Goal: Task Accomplishment & Management: Use online tool/utility

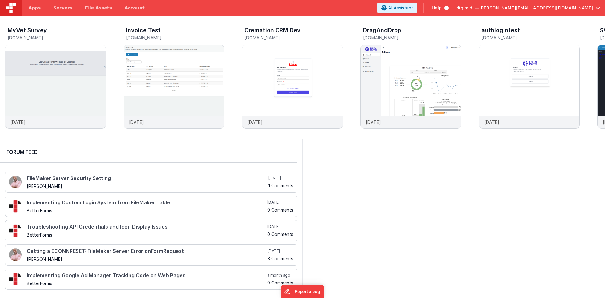
click at [282, 19] on div "MyVet Survey [DOMAIN_NAME] [DATE] Invoice Test [DOMAIN_NAME] [DATE] Cremation C…" at bounding box center [302, 77] width 605 height 123
click at [356, 227] on div at bounding box center [453, 216] width 302 height 155
click at [305, 19] on div "MyVet Survey myvetsurveydev.fmbetterforms.com 6 days ago Invoice Test invoicete…" at bounding box center [302, 77] width 605 height 123
click at [397, 5] on header "Apps Servers File Assets Account Some FUTURE Slot AI Assistant Help digimidi — …" at bounding box center [302, 8] width 605 height 16
click at [94, 95] on img at bounding box center [55, 95] width 100 height 100
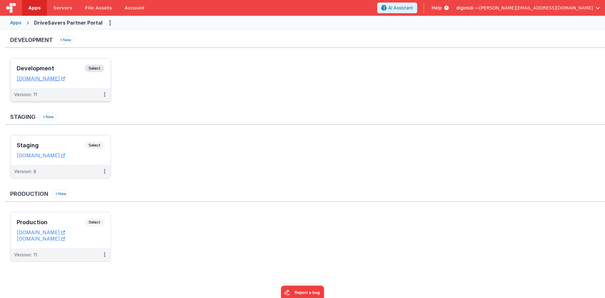
click at [63, 64] on div "Development Select URLs devpartners.drivesavers.com" at bounding box center [60, 73] width 100 height 30
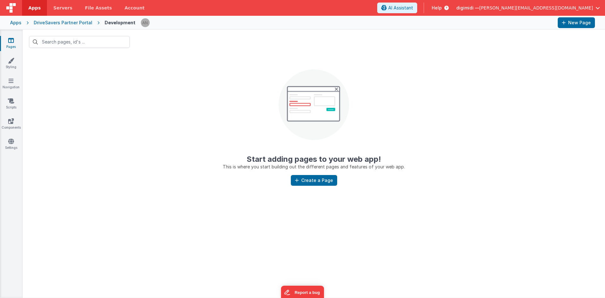
click at [71, 22] on div "DriveSavers Partner Portal" at bounding box center [63, 23] width 59 height 6
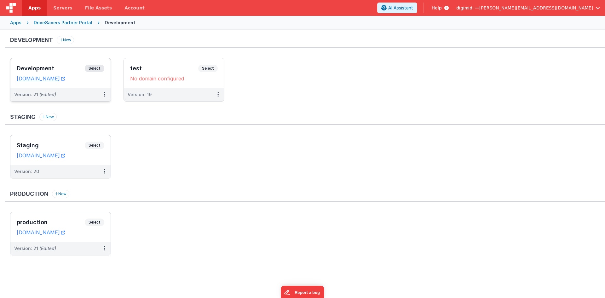
click at [71, 65] on div "Development Select" at bounding box center [61, 70] width 88 height 11
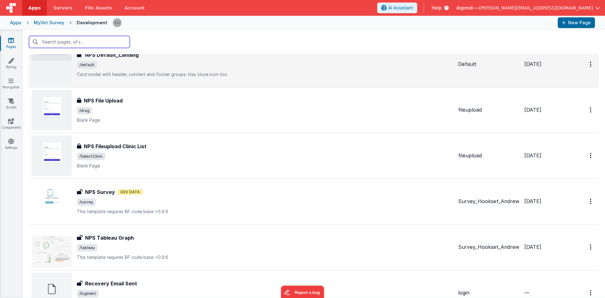
scroll to position [535, 0]
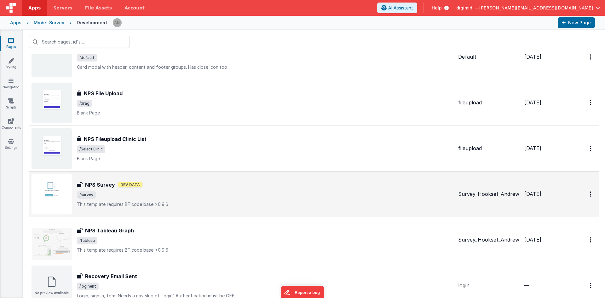
click at [133, 193] on span "/survey" at bounding box center [265, 195] width 376 height 8
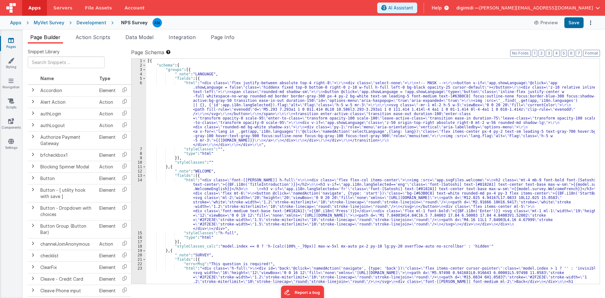
click at [373, 158] on div "[{ "schema" : { "groups" : [{ "_note" : "LANGUAGE" , "fields" : [{ "html" : "<d…" at bounding box center [370, 206] width 448 height 295
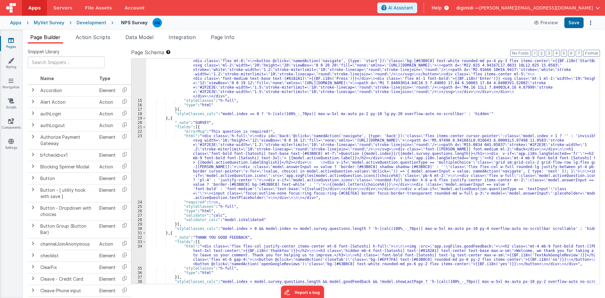
scroll to position [132, 0]
click at [239, 153] on div ""html" : "<div class= \" font-[Satoshi] h-full \" > \n\n <div class= \" flex fl…" at bounding box center [370, 188] width 448 height 287
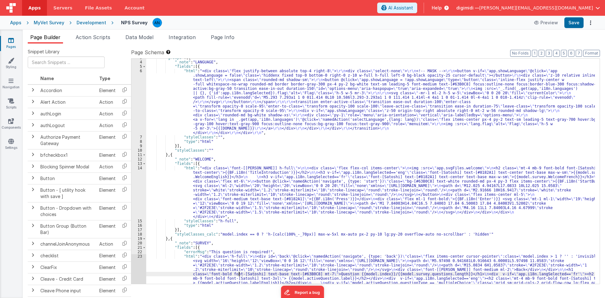
scroll to position [0, 0]
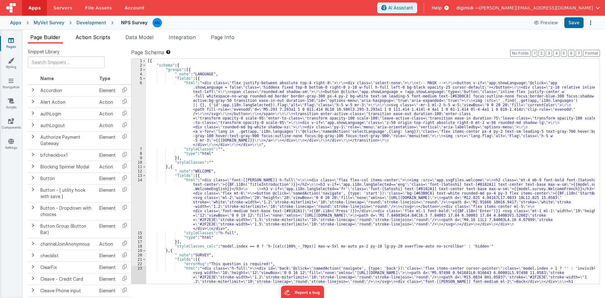
click at [98, 41] on li "Action Scripts" at bounding box center [93, 38] width 40 height 10
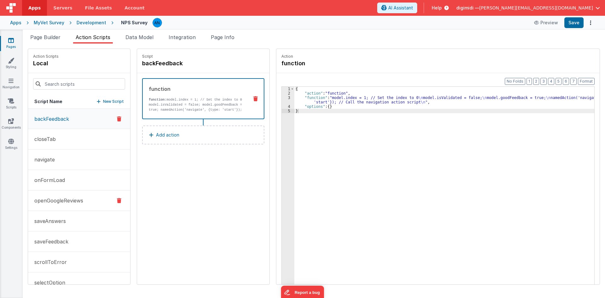
click at [83, 195] on button "openGoogleReviews" at bounding box center [79, 200] width 102 height 20
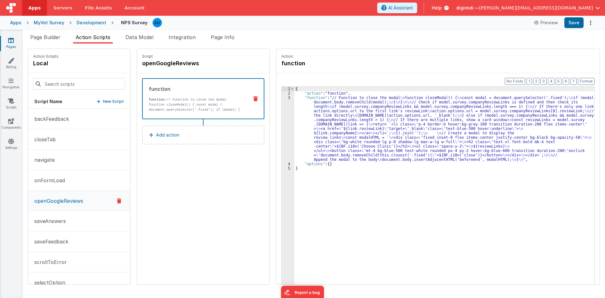
click at [282, 132] on div "3" at bounding box center [288, 128] width 13 height 66
click at [283, 133] on div "3" at bounding box center [288, 128] width 13 height 66
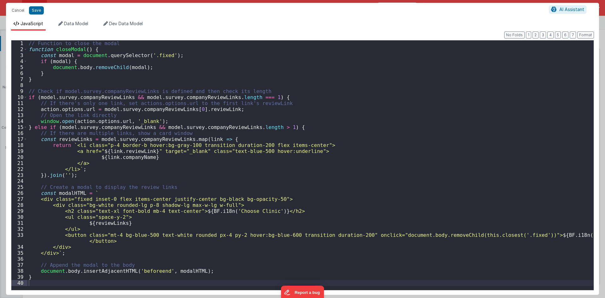
click at [399, 133] on div "// Function to close the modal function closeModal ( ) { const modal = document…" at bounding box center [310, 170] width 566 height 261
click at [209, 144] on div "// Function to close the modal function closeModal ( ) { const modal = document…" at bounding box center [310, 170] width 566 height 261
click at [295, 160] on div "// Function to close the modal function closeModal ( ) { const modal = document…" at bounding box center [310, 170] width 566 height 261
click at [287, 0] on div "Cancel Save AI Assistant JavaScript Data Model Dev Data Model Format 7 6 5 4 3 …" at bounding box center [302, 149] width 605 height 298
click at [18, 7] on button "Cancel" at bounding box center [18, 10] width 19 height 9
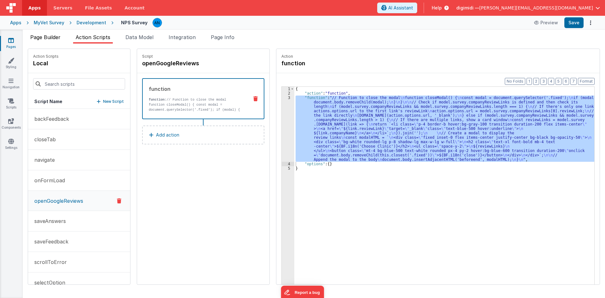
click at [51, 40] on span "Page Builder" at bounding box center [45, 37] width 30 height 6
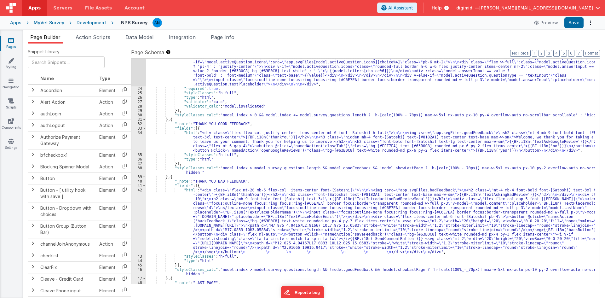
scroll to position [246, 0]
click at [54, 34] on li "Page Builder" at bounding box center [45, 38] width 35 height 10
click at [80, 20] on div "Development" at bounding box center [92, 23] width 30 height 6
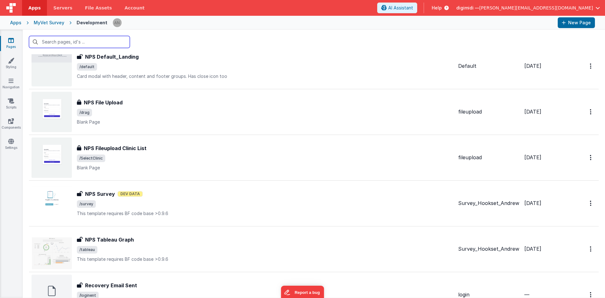
scroll to position [528, 0]
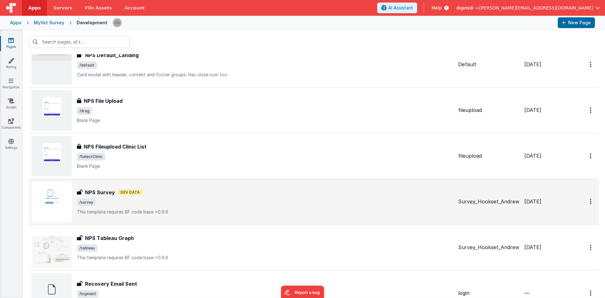
click at [183, 205] on span "/survey" at bounding box center [265, 202] width 376 height 8
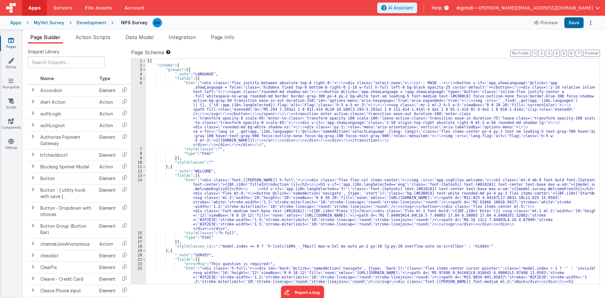
click at [77, 22] on div "Development" at bounding box center [92, 23] width 30 height 6
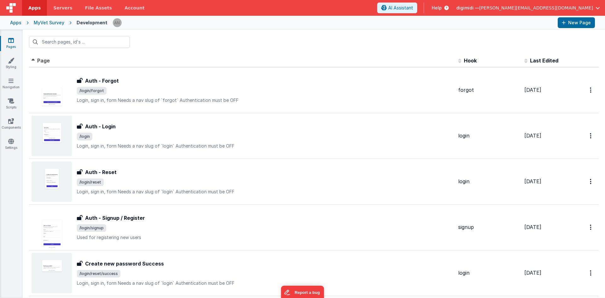
click at [56, 24] on div "MyVet Survey" at bounding box center [49, 23] width 31 height 6
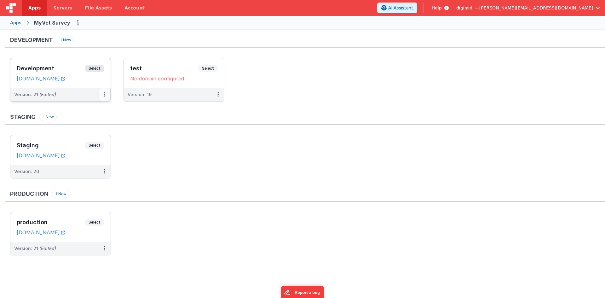
click at [106, 95] on button at bounding box center [105, 94] width 12 height 13
click at [89, 131] on link "Deploy..." at bounding box center [82, 131] width 55 height 11
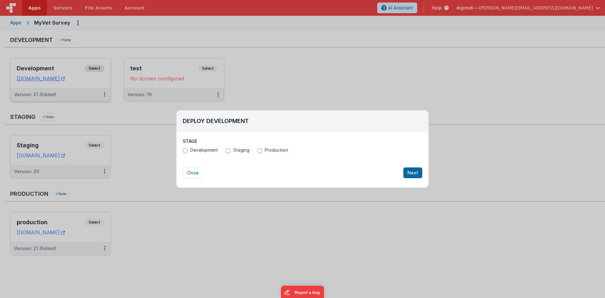
click at [211, 149] on span "Development" at bounding box center [204, 150] width 28 height 6
click at [188, 149] on input "Development" at bounding box center [185, 150] width 5 height 5
radio input "true"
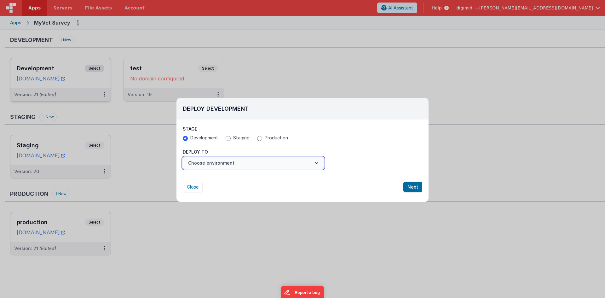
click at [214, 160] on button "Choose environment" at bounding box center [253, 163] width 141 height 12
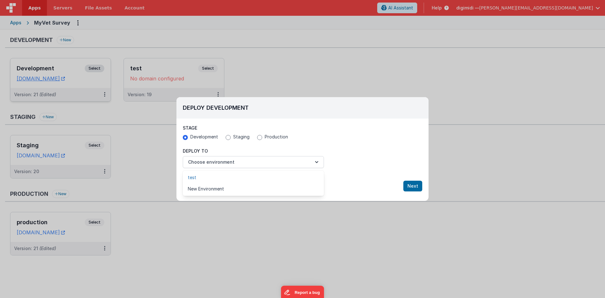
click at [215, 179] on link "test" at bounding box center [253, 177] width 141 height 11
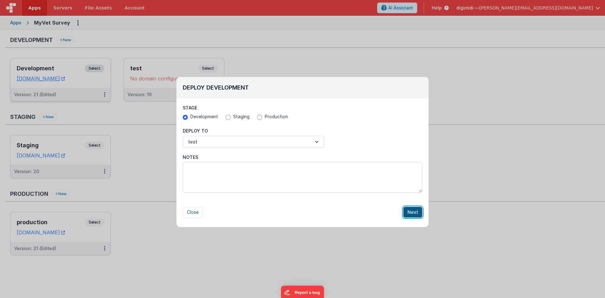
click at [408, 210] on button "Next" at bounding box center [412, 212] width 19 height 11
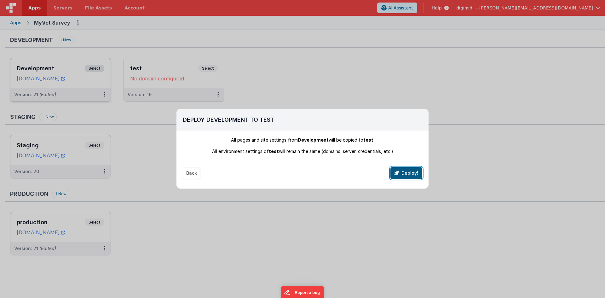
click at [407, 178] on button "Deploy!" at bounding box center [406, 173] width 32 height 12
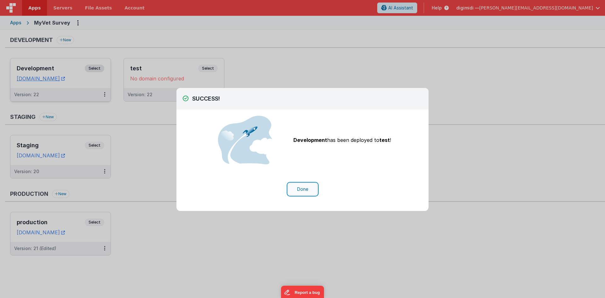
click at [299, 192] on button "Done" at bounding box center [302, 189] width 29 height 12
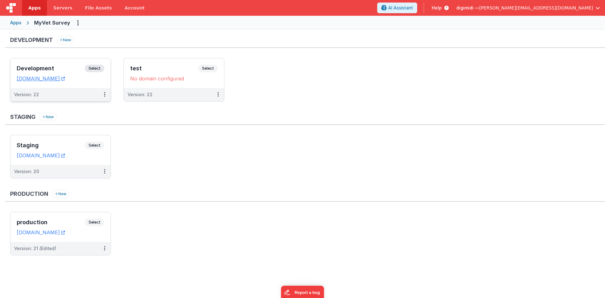
click at [52, 68] on h3 "Development" at bounding box center [51, 68] width 68 height 6
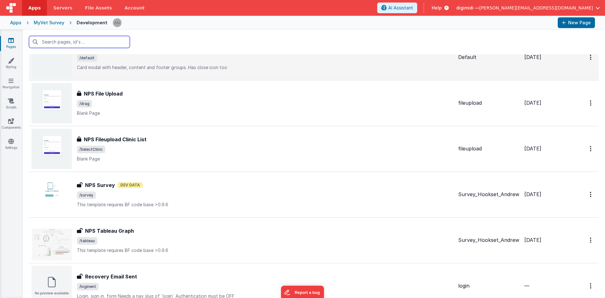
scroll to position [535, 0]
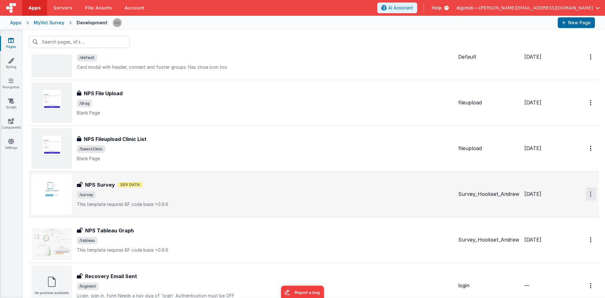
click at [590, 195] on button "Options" at bounding box center [591, 193] width 10 height 13
click at [557, 215] on link "Duplicate" at bounding box center [567, 220] width 55 height 12
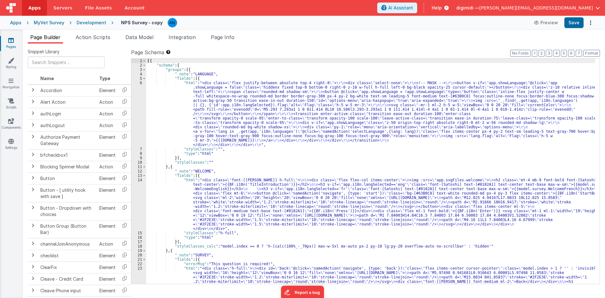
scroll to position [19, 0]
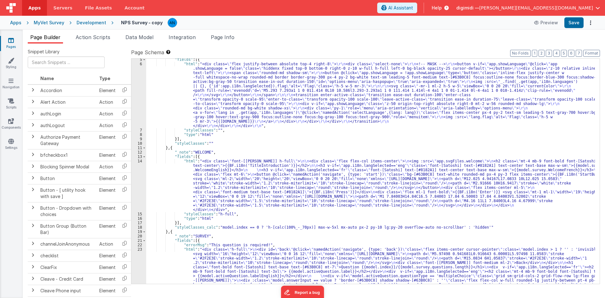
click at [302, 155] on div ""fields" : [{ "html" : "<div class= \" flex justify-between absolute top-4 righ…" at bounding box center [370, 204] width 448 height 295
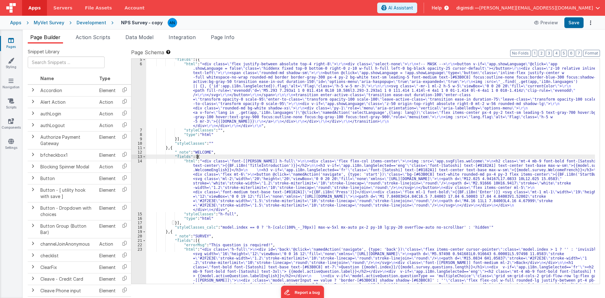
scroll to position [0, 0]
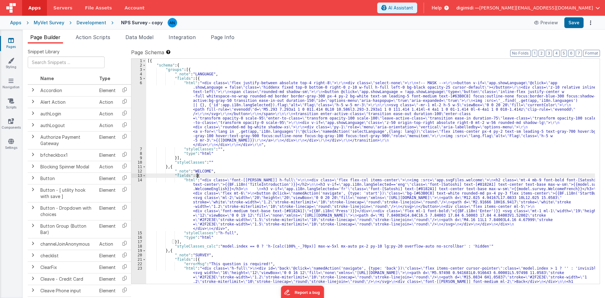
click at [203, 168] on div "[{ "schema" : { "groups" : [{ "_note" : "LANGUAGE" , "fields" : [{ "html" : "<d…" at bounding box center [370, 206] width 448 height 295
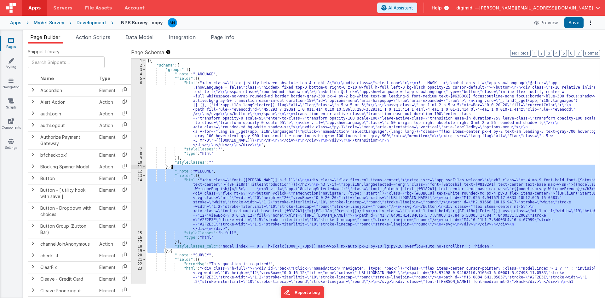
click at [234, 164] on div "[{ "schema" : { "groups" : [{ "_note" : "LANGUAGE" , "fields" : [{ "html" : "<d…" at bounding box center [370, 171] width 448 height 225
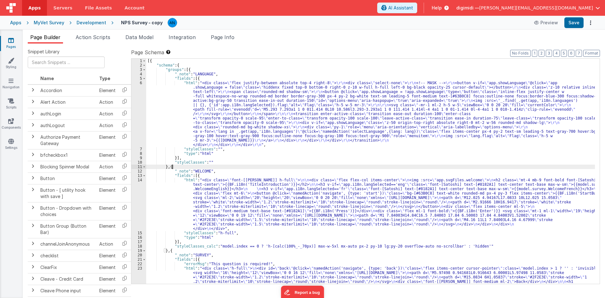
click at [194, 172] on div "[{ "schema" : { "groups" : [{ "_note" : "LANGUAGE" , "fields" : [{ "html" : "<d…" at bounding box center [370, 206] width 448 height 295
click at [222, 168] on div "[{ "schema" : { "groups" : [{ "_note" : "LANGUAGE" , "fields" : [{ "html" : "<d…" at bounding box center [370, 206] width 448 height 295
click at [199, 171] on div "[{ "schema" : { "groups" : [{ "_note" : "LANGUAGE" , "fields" : [{ "html" : "<d…" at bounding box center [370, 206] width 448 height 295
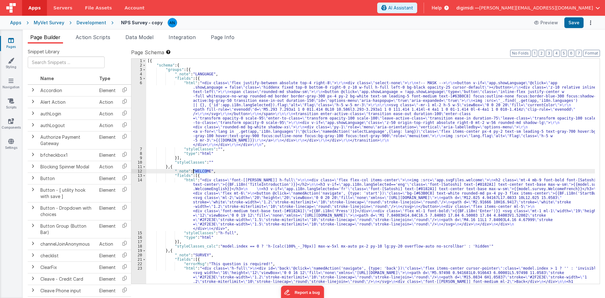
click at [231, 168] on div "[{ "schema" : { "groups" : [{ "_note" : "LANGUAGE" , "fields" : [{ "html" : "<d…" at bounding box center [370, 206] width 448 height 295
click at [203, 79] on div "[{ "schema" : { "groups" : [{ "_note" : "LANGUAGE" , "fields" : [{ "html" : "<d…" at bounding box center [370, 206] width 448 height 295
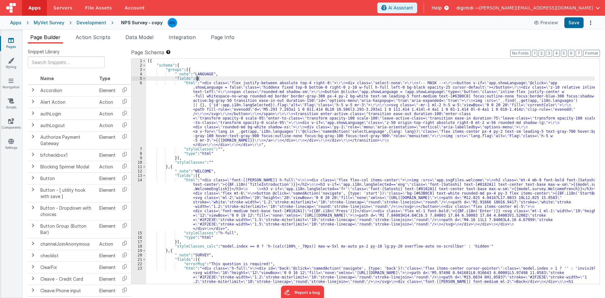
click at [198, 79] on div "[{ "schema" : { "groups" : [{ "_note" : "LANGUAGE" , "fields" : [{ "html" : "<d…" at bounding box center [370, 206] width 448 height 295
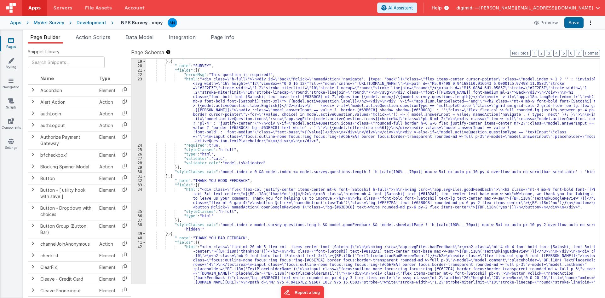
scroll to position [246, 0]
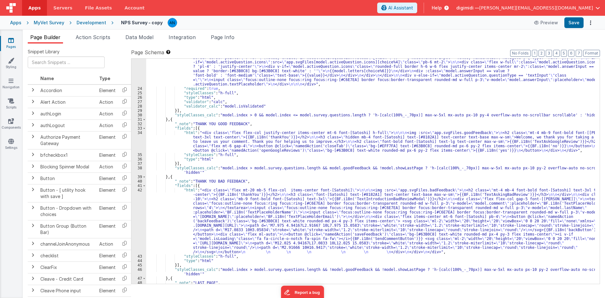
click at [297, 22] on div "NPS Survey - copy Preview Save" at bounding box center [353, 22] width 481 height 11
click at [217, 142] on div ""html" : "<div class= \" h-full \" > \n <div id= \" back \" @click= \" namedAct…" at bounding box center [370, 167] width 448 height 295
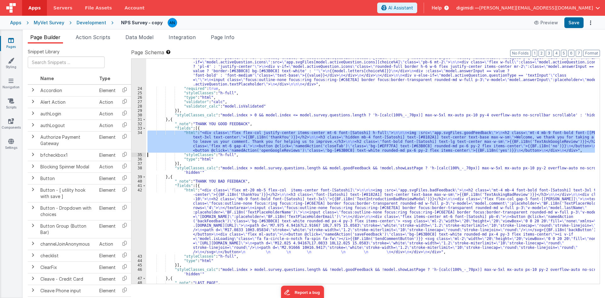
click at [137, 140] on div "34" at bounding box center [138, 141] width 15 height 22
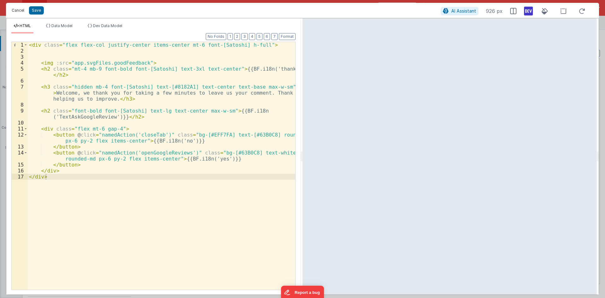
click at [18, 9] on button "Cancel" at bounding box center [18, 10] width 19 height 9
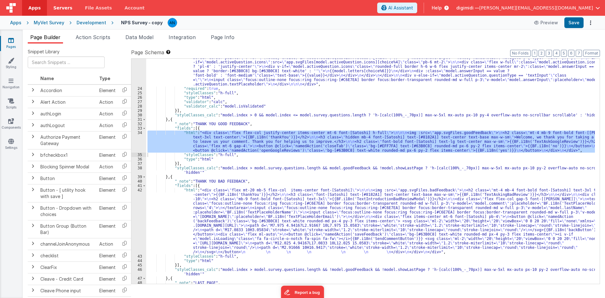
click at [61, 9] on span "Servers" at bounding box center [62, 8] width 19 height 6
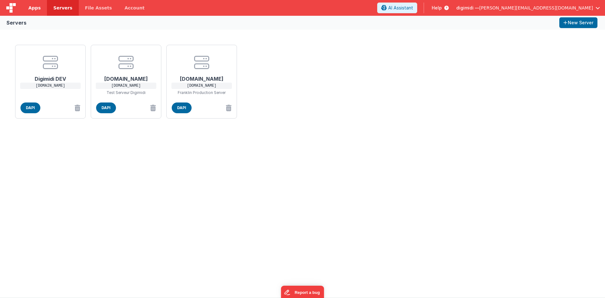
click at [39, 13] on link "Apps" at bounding box center [34, 8] width 25 height 16
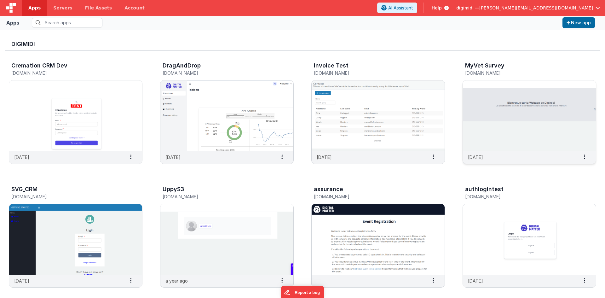
click at [490, 105] on img at bounding box center [529, 115] width 133 height 71
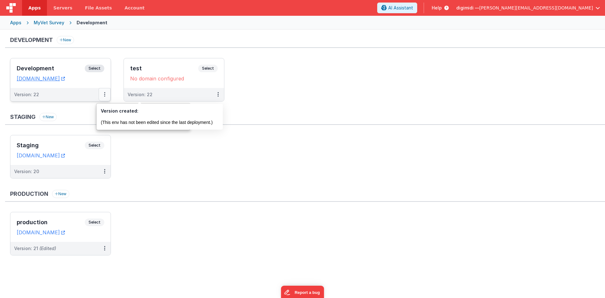
click at [105, 95] on button at bounding box center [105, 94] width 12 height 13
click at [105, 94] on icon at bounding box center [104, 94] width 1 height 0
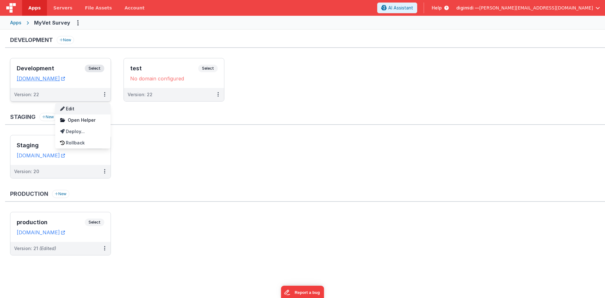
click at [94, 110] on link "Edit" at bounding box center [82, 108] width 55 height 11
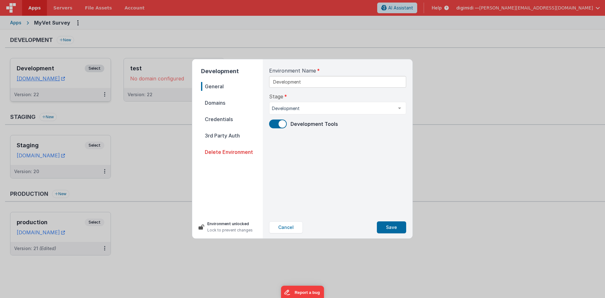
click at [226, 100] on span "Domains" at bounding box center [232, 102] width 62 height 9
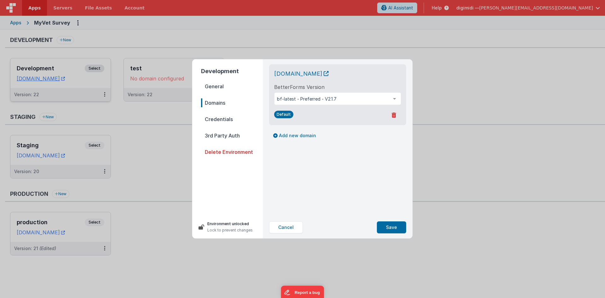
click at [225, 89] on span "General" at bounding box center [232, 86] width 62 height 9
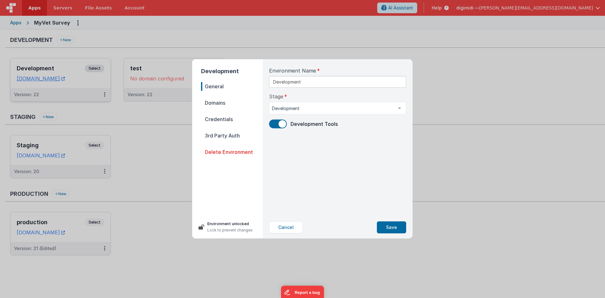
click at [226, 119] on span "Credentials" at bounding box center [232, 119] width 62 height 9
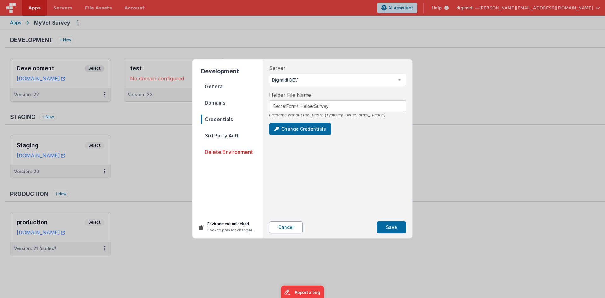
click at [290, 228] on button "Cancel" at bounding box center [286, 227] width 34 height 12
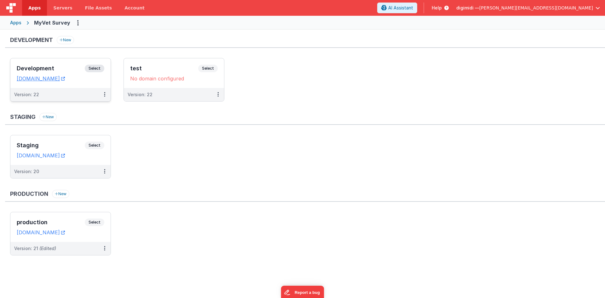
click at [509, 29] on div "Apps MyVet Survey" at bounding box center [302, 23] width 605 height 14
click at [59, 65] on div "Development Select" at bounding box center [61, 70] width 88 height 11
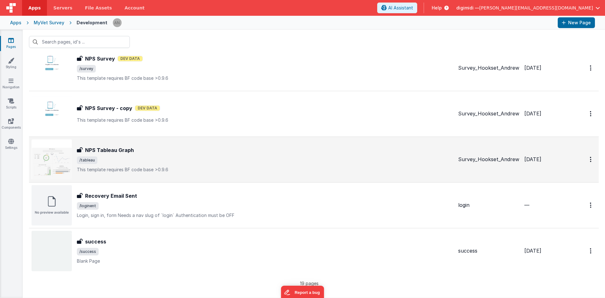
scroll to position [668, 0]
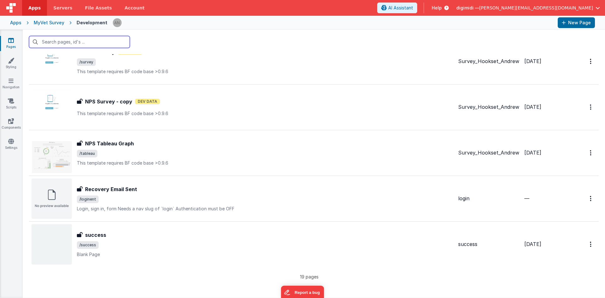
click at [120, 43] on input "text" at bounding box center [79, 42] width 101 height 12
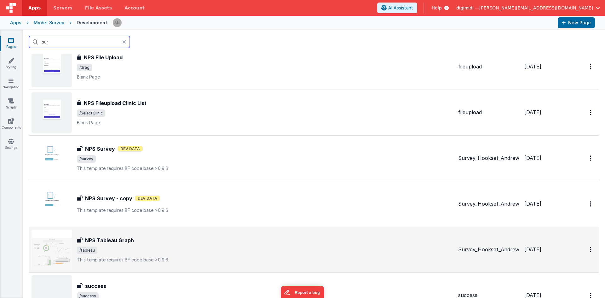
scroll to position [543, 0]
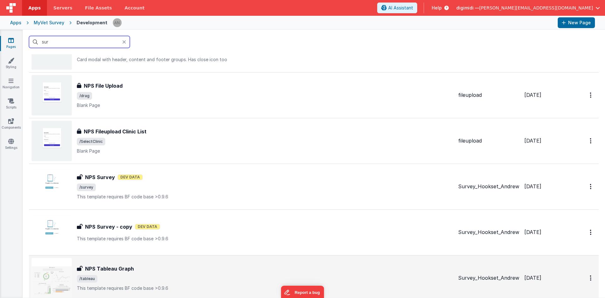
type input "sur"
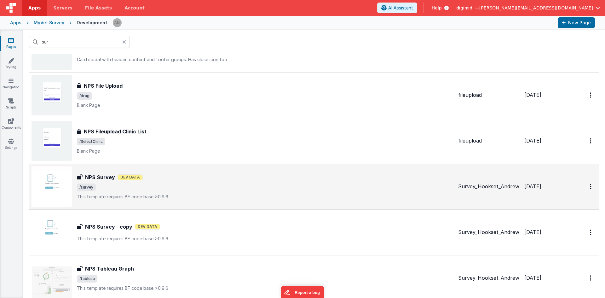
click at [226, 181] on div "NPS Survey NPS Survey Dev Data /survey This template requires BF code base >0.9…" at bounding box center [265, 186] width 376 height 26
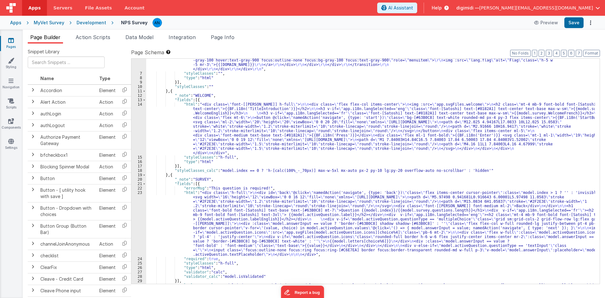
scroll to position [132, 0]
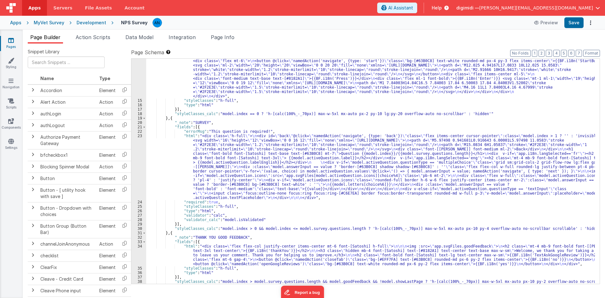
drag, startPoint x: 111, startPoint y: 33, endPoint x: 105, endPoint y: 47, distance: 14.6
click at [110, 33] on li "Action Scripts" at bounding box center [93, 38] width 40 height 10
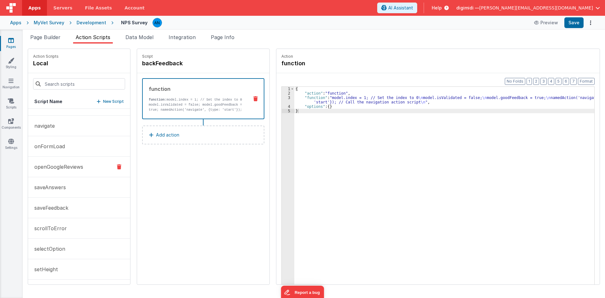
scroll to position [34, 0]
click at [51, 165] on p "openGoogleReviews" at bounding box center [57, 167] width 53 height 8
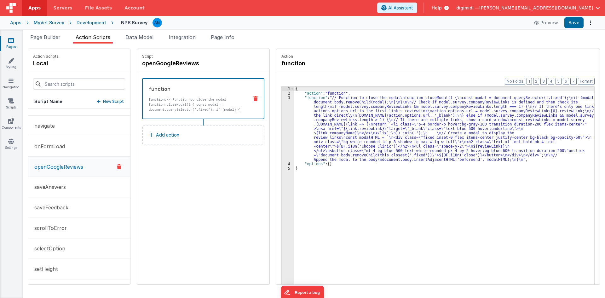
click at [392, 111] on div "{ "action" : "function" , "function" : "// Function to close the modal \n funct…" at bounding box center [447, 200] width 306 height 226
click at [282, 122] on div "3" at bounding box center [288, 128] width 13 height 66
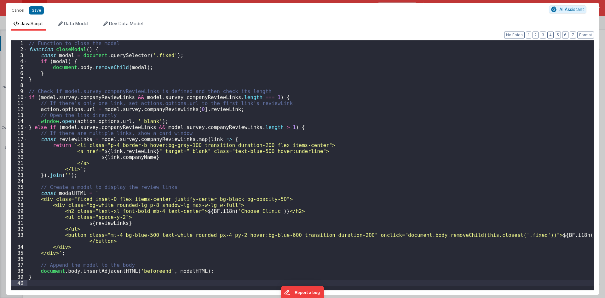
click at [282, 176] on div "// Function to close the modal function closeModal ( ) { const modal = document…" at bounding box center [310, 170] width 566 height 261
click at [200, 186] on div "// Function to close the modal function closeModal ( ) { const modal = document…" at bounding box center [310, 170] width 566 height 261
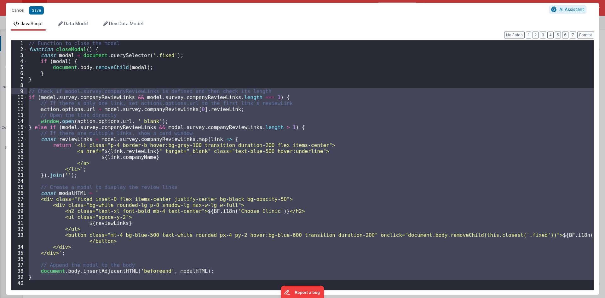
drag, startPoint x: 42, startPoint y: 282, endPoint x: 25, endPoint y: 92, distance: 190.1
click at [25, 93] on div "1 2 3 4 5 6 7 8 9 10 11 12 13 14 15 16 17 18 19 20 21 22 23 24 25 26 27 28 29 3…" at bounding box center [302, 165] width 583 height 250
click at [328, 132] on div "// Function to close the modal function closeModal ( ) { const modal = document…" at bounding box center [310, 164] width 566 height 249
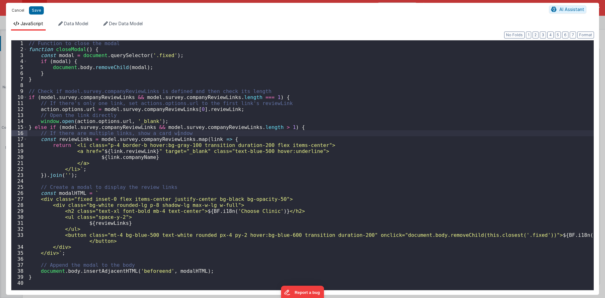
drag, startPoint x: 20, startPoint y: 11, endPoint x: 134, endPoint y: 89, distance: 138.0
click at [20, 11] on button "Cancel" at bounding box center [18, 10] width 19 height 9
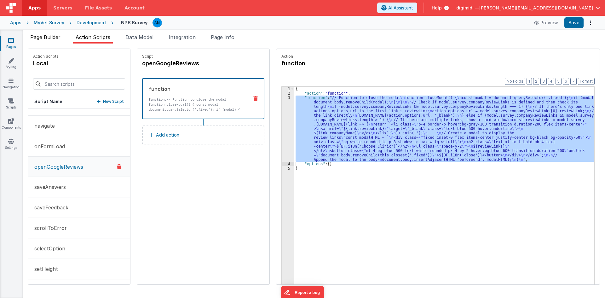
click at [54, 39] on span "Page Builder" at bounding box center [45, 37] width 30 height 6
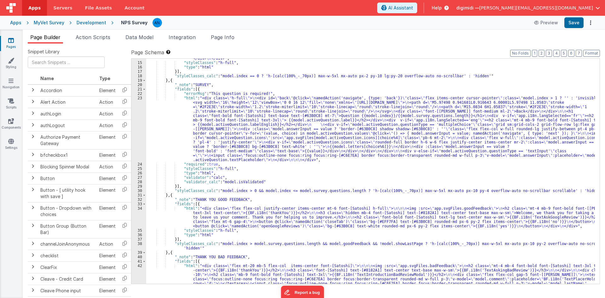
scroll to position [189, 0]
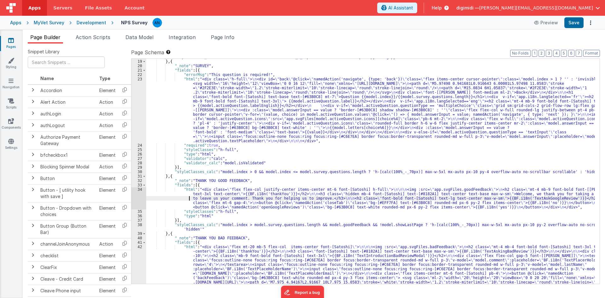
click at [171, 199] on div ""styleClasses_calc" : "model.index == 0 ? 'h-[calc(100%_-_70px)] max-w-5xl mx-a…" at bounding box center [370, 202] width 448 height 295
click at [137, 200] on div "34" at bounding box center [138, 198] width 15 height 22
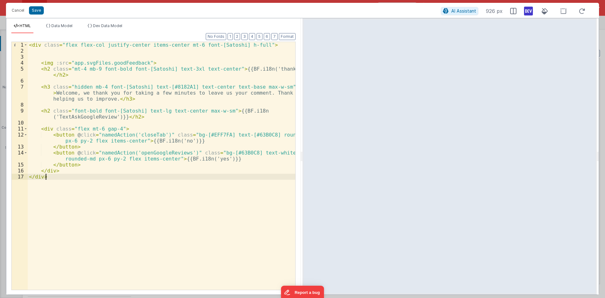
click at [188, 183] on div "< div class = "flex flex-col justify-center items-center mt-6 font-[Satoshi] h-…" at bounding box center [161, 172] width 267 height 260
click at [21, 11] on button "Cancel" at bounding box center [18, 10] width 19 height 9
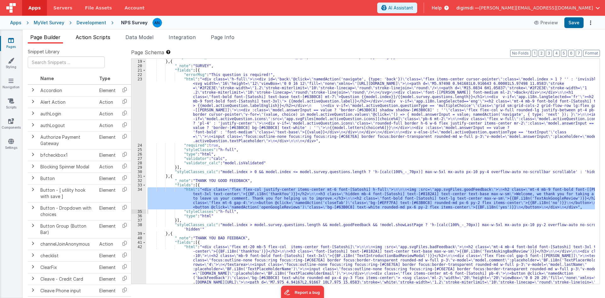
click at [100, 37] on span "Action Scripts" at bounding box center [93, 37] width 35 height 6
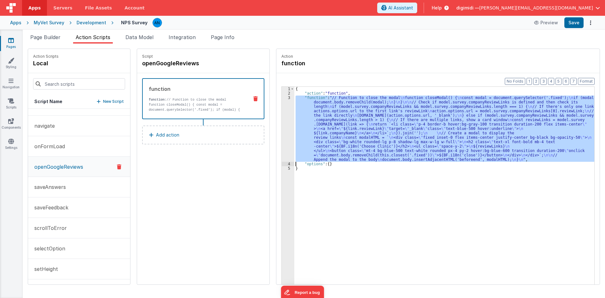
click at [340, 161] on div "{ "action" : "function" , "function" : "// Function to close the modal \n funct…" at bounding box center [444, 195] width 300 height 217
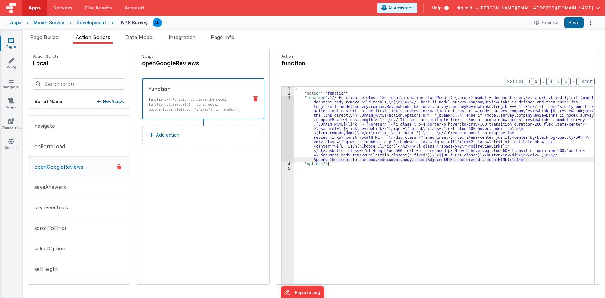
click at [283, 135] on div "3" at bounding box center [288, 128] width 13 height 66
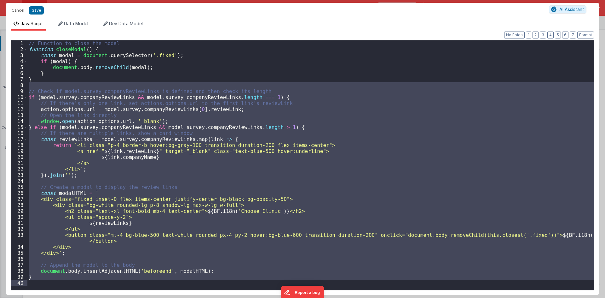
drag, startPoint x: 38, startPoint y: 85, endPoint x: 100, endPoint y: 291, distance: 215.3
click at [100, 291] on div "Format 7 6 5 4 3 2 1 No Folds 1 2 3 4 5 6 7 8 9 10 11 12 13 14 15 16 17 18 19 2…" at bounding box center [302, 163] width 593 height 264
click at [33, 13] on button "Save" at bounding box center [36, 10] width 15 height 8
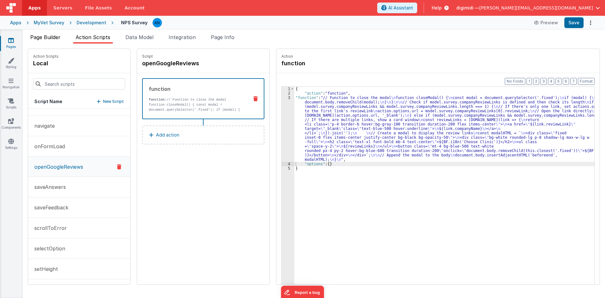
drag, startPoint x: 65, startPoint y: 42, endPoint x: 61, endPoint y: 40, distance: 4.4
click at [65, 42] on ul "Page Builder Action Scripts Data Model Integration Page Info" at bounding box center [314, 38] width 582 height 10
click at [60, 39] on span "Page Builder" at bounding box center [45, 37] width 30 height 6
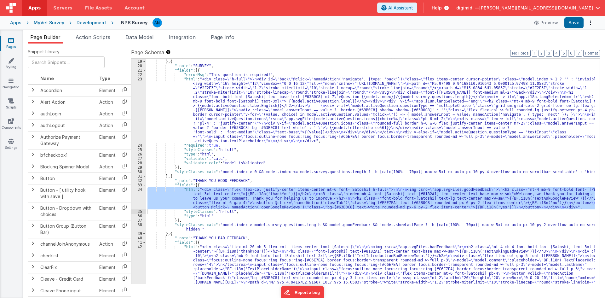
click at [141, 203] on div "34" at bounding box center [138, 198] width 15 height 22
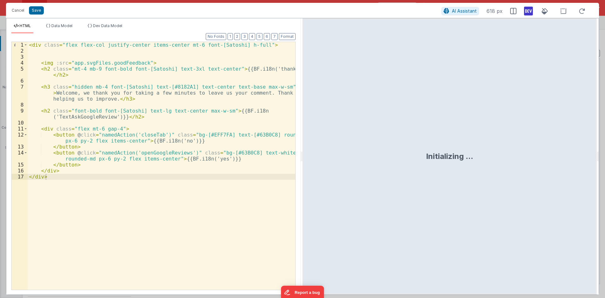
click at [115, 183] on div "< div class = "flex flex-col justify-center items-center mt-6 font-[Satoshi] h-…" at bounding box center [161, 172] width 267 height 260
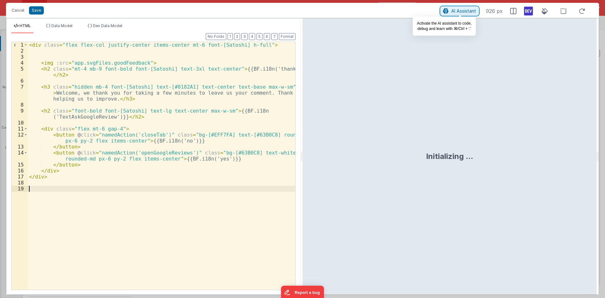
click at [454, 9] on span "AI Assistant" at bounding box center [463, 10] width 25 height 5
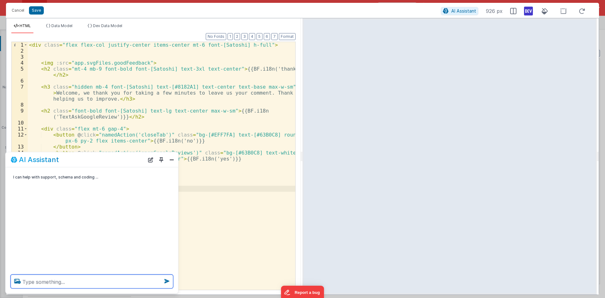
click at [124, 279] on textarea at bounding box center [92, 281] width 163 height 14
paste textarea "// Check if model.survey.companyReviewLinks is defined and then check its lengt…"
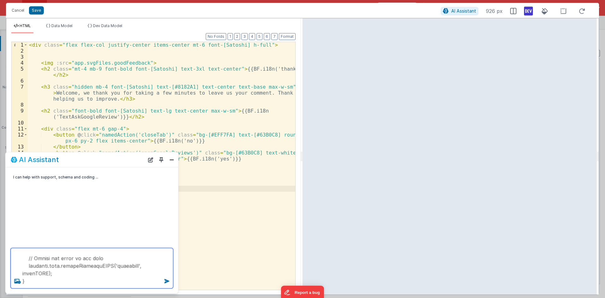
scroll to position [337, 0]
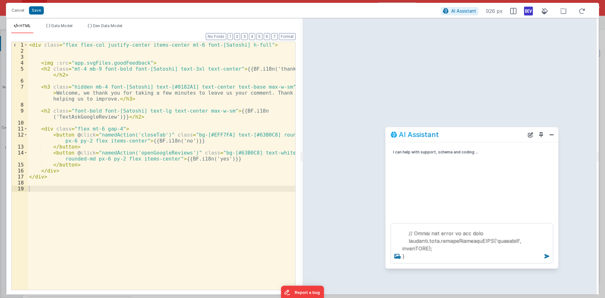
drag, startPoint x: 112, startPoint y: 160, endPoint x: 492, endPoint y: 135, distance: 380.6
click at [492, 135] on div "AI Assistant" at bounding box center [458, 135] width 134 height 8
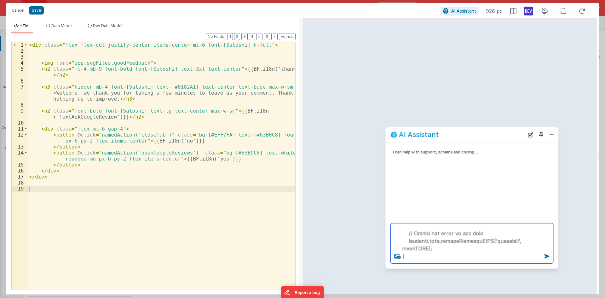
click at [423, 256] on textarea at bounding box center [472, 243] width 163 height 40
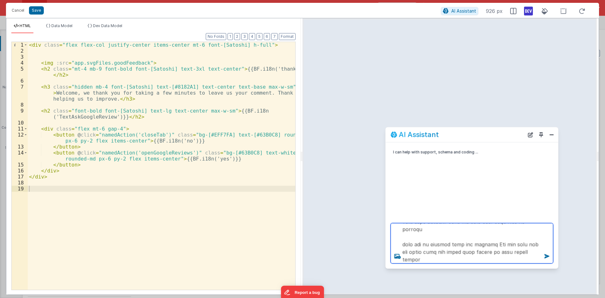
scroll to position [386, 0]
type textarea "// Check if model.survey.companyReviewLinks is defined and then check its lengt…"
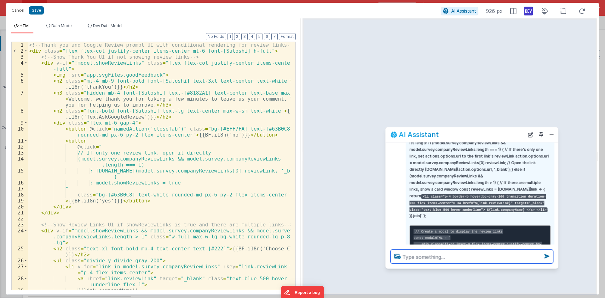
scroll to position [0, 0]
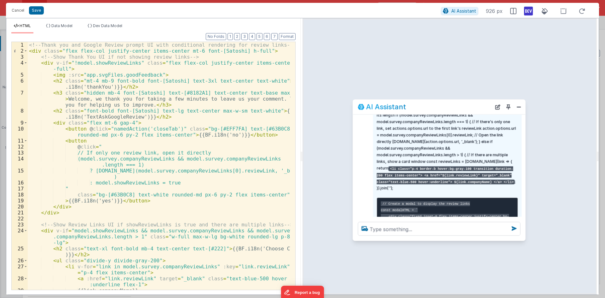
drag, startPoint x: 448, startPoint y: 136, endPoint x: 415, endPoint y: 108, distance: 42.9
click at [415, 108] on div "AI Assistant" at bounding box center [425, 107] width 134 height 8
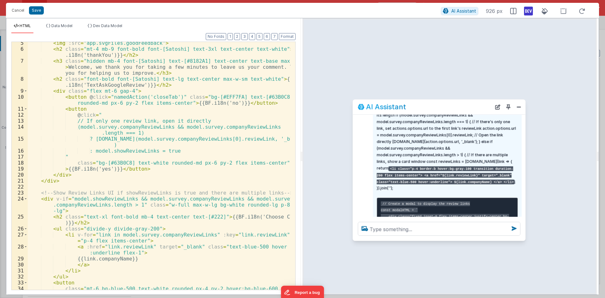
scroll to position [32, 0]
drag, startPoint x: 207, startPoint y: 169, endPoint x: 186, endPoint y: 145, distance: 31.7
click at [186, 145] on div "< img :src = "app.svgFiles.goodFeedback" > < h2 class = "mt-4 mb-9 font-bold fo…" at bounding box center [159, 172] width 263 height 265
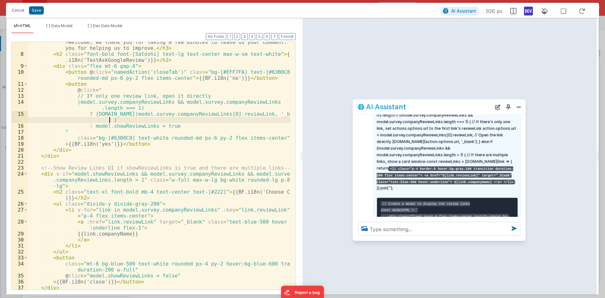
scroll to position [70, 0]
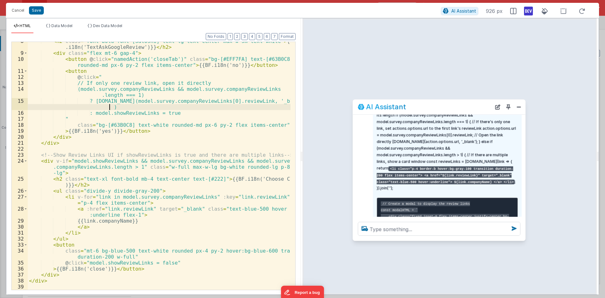
click at [47, 162] on div "< h2 class = "font-bold font-[Satoshi] text-lg text-center max-w-sm text-white"…" at bounding box center [159, 170] width 263 height 265
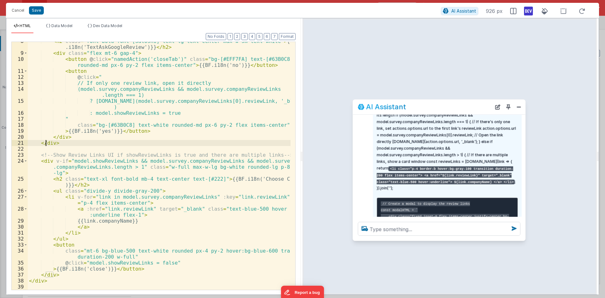
click at [46, 144] on div "< h2 class = "font-bold font-[Satoshi] text-lg text-center max-w-sm text-white"…" at bounding box center [159, 170] width 263 height 265
click at [47, 161] on div "< h2 class = "font-bold font-[Satoshi] text-lg text-center max-w-sm text-white"…" at bounding box center [159, 170] width 263 height 265
click at [49, 147] on div "< h2 class = "font-bold font-[Satoshi] text-lg text-center max-w-sm text-white"…" at bounding box center [159, 170] width 263 height 265
click at [49, 144] on div "< h2 class = "font-bold font-[Satoshi] text-lg text-center max-w-sm text-white"…" at bounding box center [159, 170] width 263 height 265
click at [49, 150] on div "< h2 class = "font-bold font-[Satoshi] text-lg text-center max-w-sm text-white"…" at bounding box center [159, 170] width 263 height 265
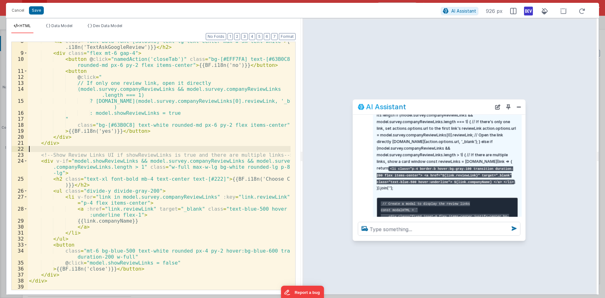
click at [49, 160] on div "< h2 class = "font-bold font-[Satoshi] text-lg text-center max-w-sm text-white"…" at bounding box center [159, 170] width 263 height 265
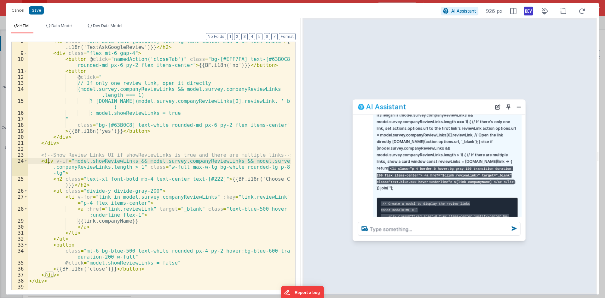
click at [49, 152] on div "< h2 class = "font-bold font-[Satoshi] text-lg text-center max-w-sm text-white"…" at bounding box center [159, 170] width 263 height 265
click at [49, 162] on div "< h2 class = "font-bold font-[Satoshi] text-lg text-center max-w-sm text-white"…" at bounding box center [159, 170] width 263 height 265
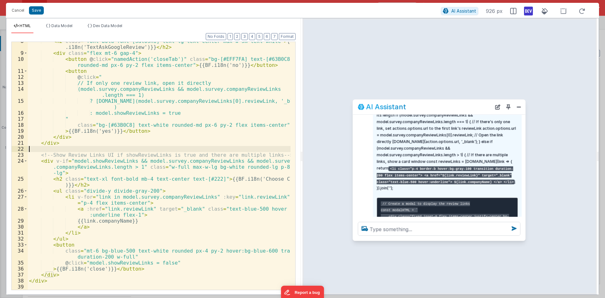
drag, startPoint x: 49, startPoint y: 150, endPoint x: 48, endPoint y: 160, distance: 9.8
click at [49, 150] on div "< h2 class = "font-bold font-[Satoshi] text-lg text-center max-w-sm text-white"…" at bounding box center [159, 170] width 263 height 265
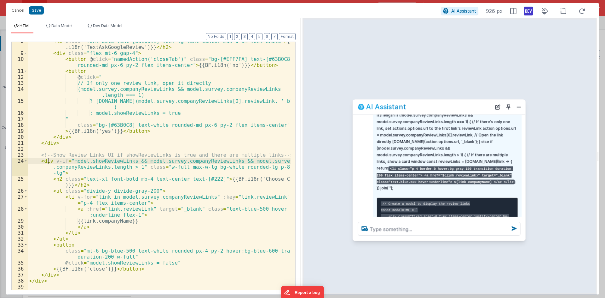
click at [48, 161] on div "< h2 class = "font-bold font-[Satoshi] text-lg text-center max-w-sm text-white"…" at bounding box center [159, 170] width 263 height 265
click at [47, 161] on div "< h2 class = "font-bold font-[Satoshi] text-lg text-center max-w-sm text-white"…" at bounding box center [159, 170] width 263 height 265
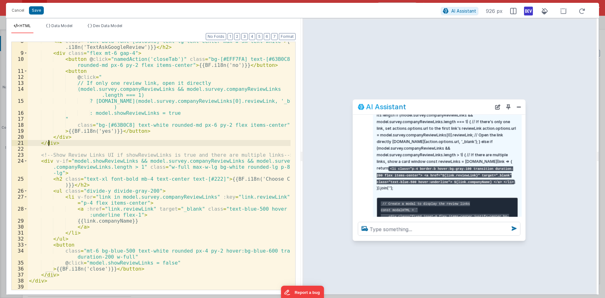
click at [49, 142] on div "< h2 class = "font-bold font-[Satoshi] text-lg text-center max-w-sm text-white"…" at bounding box center [159, 170] width 263 height 265
click at [47, 159] on div "< h2 class = "font-bold font-[Satoshi] text-lg text-center max-w-sm text-white"…" at bounding box center [159, 170] width 263 height 265
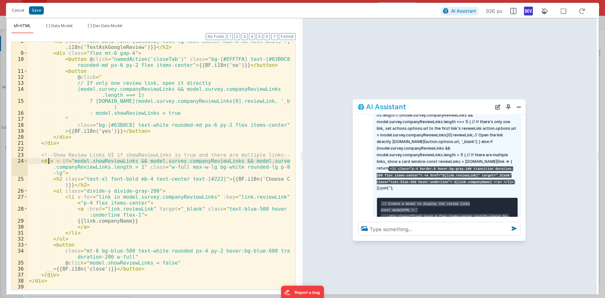
drag, startPoint x: 58, startPoint y: 136, endPoint x: 55, endPoint y: 141, distance: 5.7
click at [58, 136] on div "< h2 class = "font-bold font-[Satoshi] text-lg text-center max-w-sm text-white"…" at bounding box center [159, 170] width 263 height 265
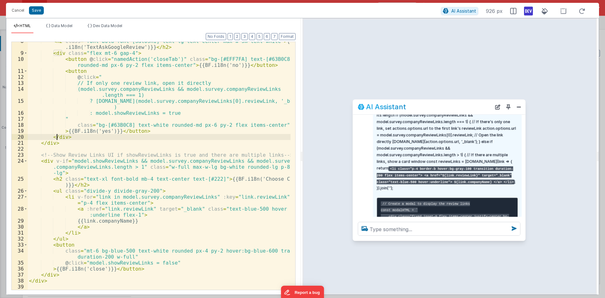
click at [53, 141] on div "< h2 class = "font-bold font-[Satoshi] text-lg text-center max-w-sm text-white"…" at bounding box center [159, 170] width 263 height 265
click at [46, 158] on div "< h2 class = "font-bold font-[Satoshi] text-lg text-center max-w-sm text-white"…" at bounding box center [159, 170] width 263 height 265
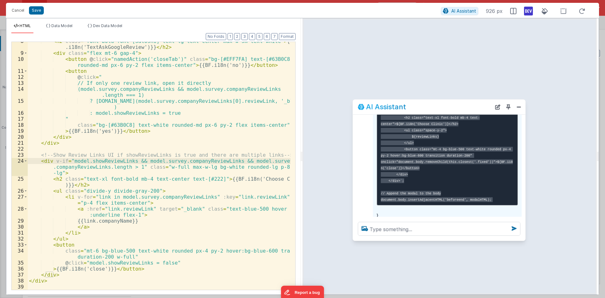
scroll to position [157, 0]
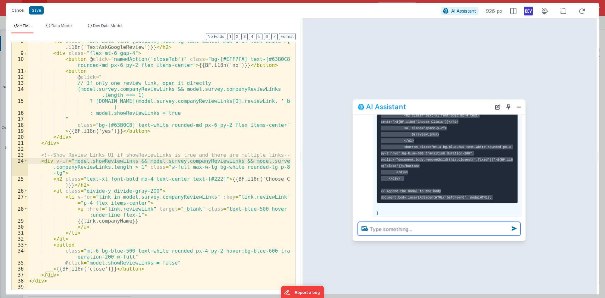
click at [437, 231] on textarea at bounding box center [439, 229] width 163 height 14
type textarea "are you checking if its only 1 review link instead of showing list it will dire…"
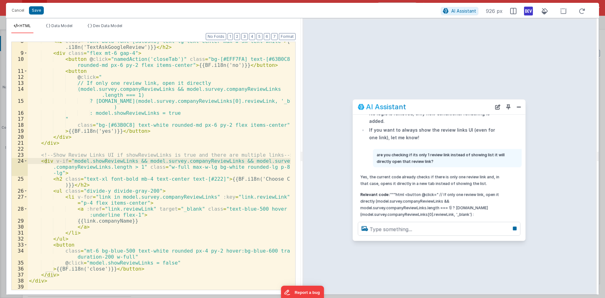
scroll to position [542, 0]
click at [518, 109] on button "Close" at bounding box center [519, 106] width 8 height 9
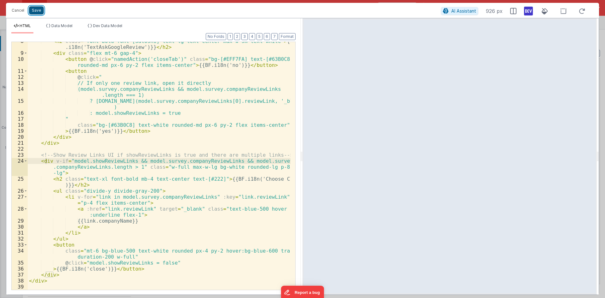
click at [32, 10] on button "Save" at bounding box center [36, 10] width 15 height 8
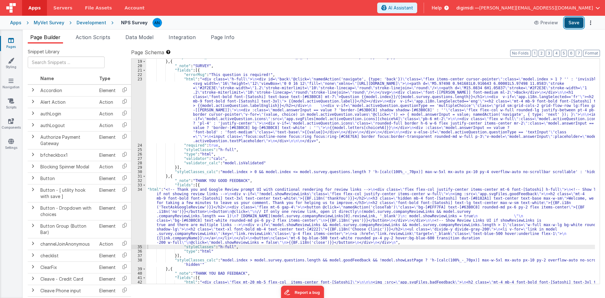
click at [578, 23] on button "Save" at bounding box center [573, 22] width 19 height 11
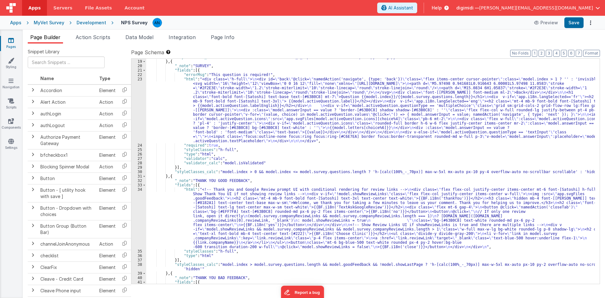
scroll to position [189, 0]
click at [209, 183] on div ""styleClasses_calc" : "model.index == 0 ? 'h-[calc(100%_-_70px)] max-w-5xl mx-a…" at bounding box center [370, 172] width 448 height 234
click at [141, 207] on div "34" at bounding box center [138, 218] width 15 height 62
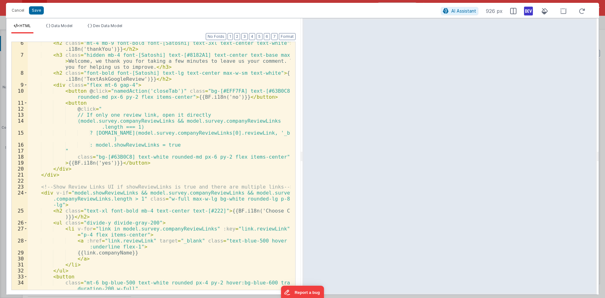
scroll to position [70, 0]
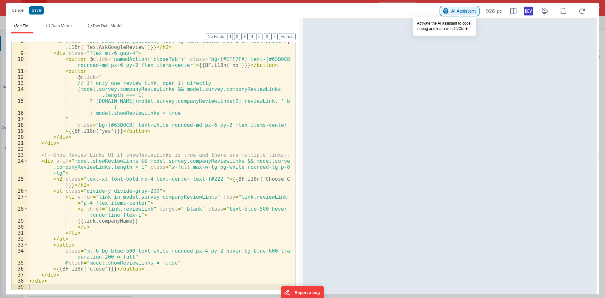
click at [455, 8] on button "AI Assistant" at bounding box center [459, 11] width 37 height 8
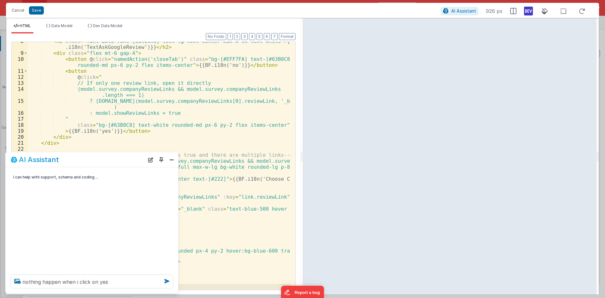
drag, startPoint x: 137, startPoint y: 288, endPoint x: 134, endPoint y: 285, distance: 4.5
click at [135, 287] on div "nothing happen when i click on yes" at bounding box center [92, 281] width 173 height 24
click at [134, 285] on textarea "nothing happen when i click on yes" at bounding box center [92, 281] width 163 height 14
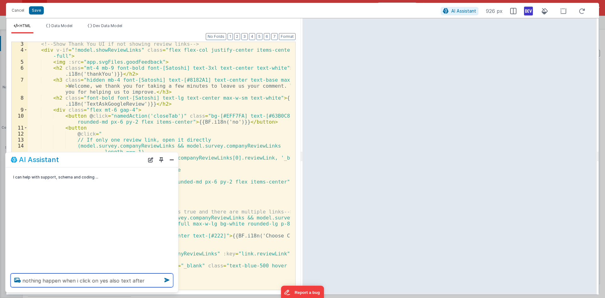
scroll to position [13, 0]
click at [144, 282] on textarea "nothing happen when i click on yes also text after" at bounding box center [92, 280] width 163 height 14
drag, startPoint x: 144, startPoint y: 280, endPoint x: 119, endPoint y: 279, distance: 24.6
click at [119, 279] on textarea "nothing happen when i click on yes also text after" at bounding box center [92, 280] width 163 height 14
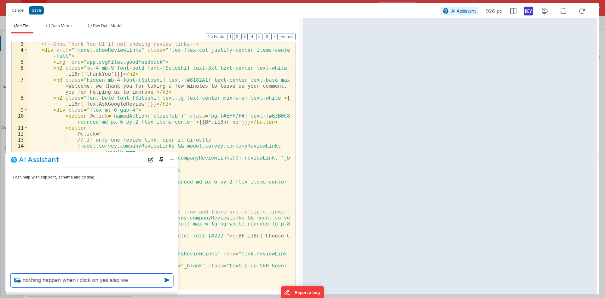
scroll to position [0, 0]
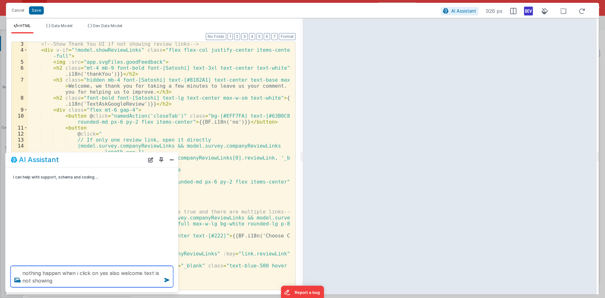
type textarea "nothing happen when i click on yes also welcome text is not showing"
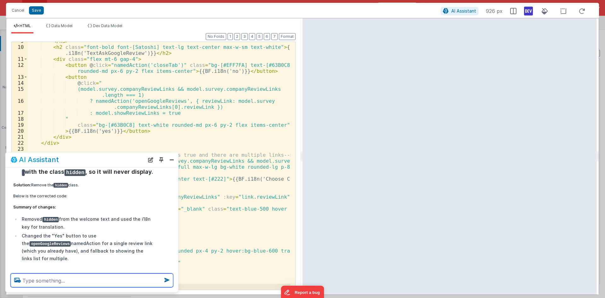
scroll to position [159, 0]
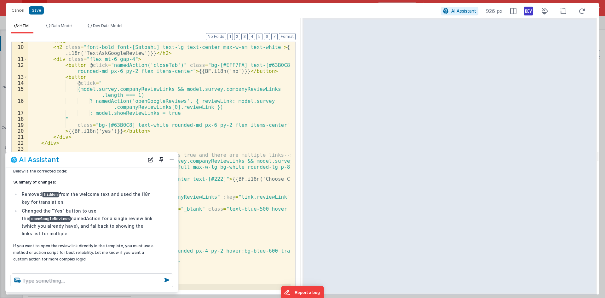
click at [71, 216] on code "openGoogleReviews" at bounding box center [49, 218] width 41 height 5
click at [80, 217] on li "Changed the "Yes" button to use the openGoogleReviews namedAction for a single …" at bounding box center [87, 222] width 134 height 31
click at [96, 216] on li "Changed the "Yes" button to use the openGoogleReviews namedAction for a single …" at bounding box center [87, 222] width 134 height 31
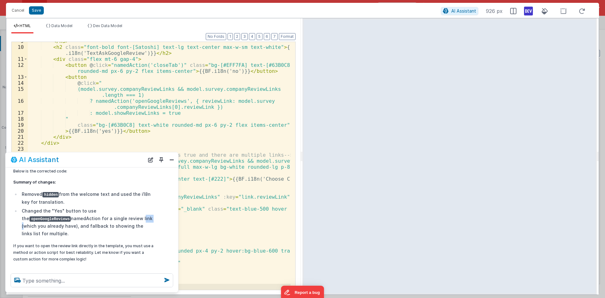
click at [96, 216] on li "Changed the "Yes" button to use the openGoogleReviews namedAction for a single …" at bounding box center [87, 222] width 134 height 31
click at [110, 217] on li "Changed the "Yes" button to use the openGoogleReviews namedAction for a single …" at bounding box center [87, 222] width 134 height 31
click at [124, 217] on li "Changed the "Yes" button to use the openGoogleReviews namedAction for a single …" at bounding box center [87, 222] width 134 height 31
click at [137, 217] on li "Changed the "Yes" button to use the openGoogleReviews namedAction for a single …" at bounding box center [87, 222] width 134 height 31
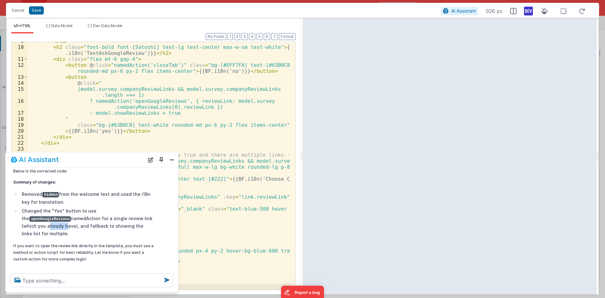
click at [137, 217] on li "Changed the "Yes" button to use the openGoogleReviews namedAction for a single …" at bounding box center [87, 222] width 134 height 31
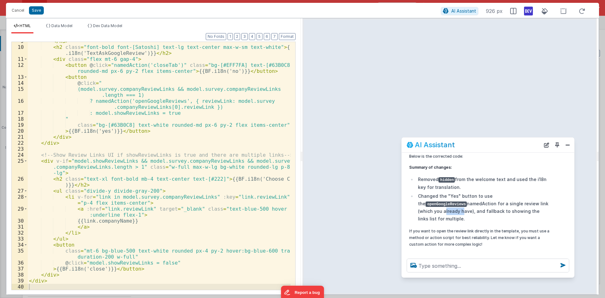
drag, startPoint x: 106, startPoint y: 160, endPoint x: 503, endPoint y: 154, distance: 396.6
click at [503, 148] on div "AI Assistant" at bounding box center [474, 145] width 134 height 8
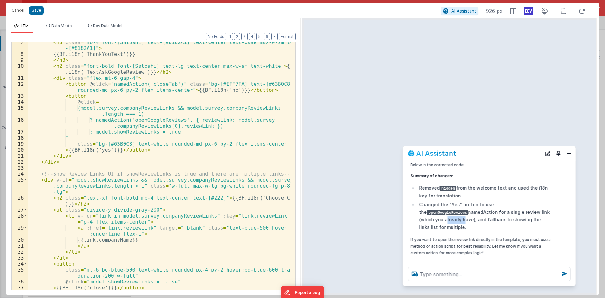
scroll to position [51, 0]
click at [36, 11] on button "Save" at bounding box center [36, 10] width 15 height 8
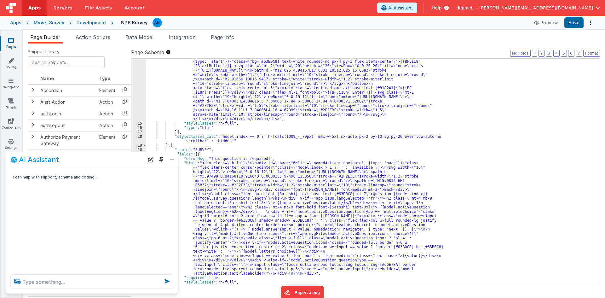
scroll to position [0, 0]
click at [576, 23] on button "Save" at bounding box center [573, 22] width 19 height 11
click at [171, 160] on button "Close" at bounding box center [172, 159] width 8 height 9
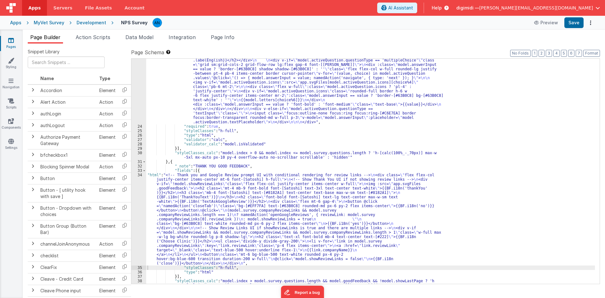
scroll to position [359, 0]
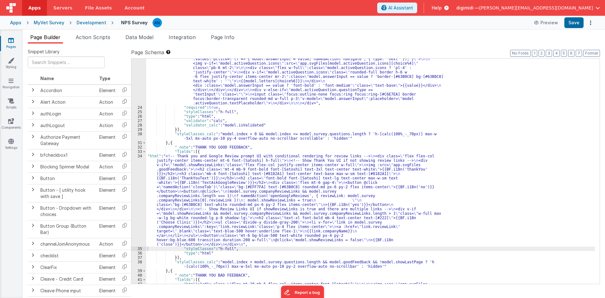
click at [135, 189] on div "34" at bounding box center [138, 200] width 15 height 93
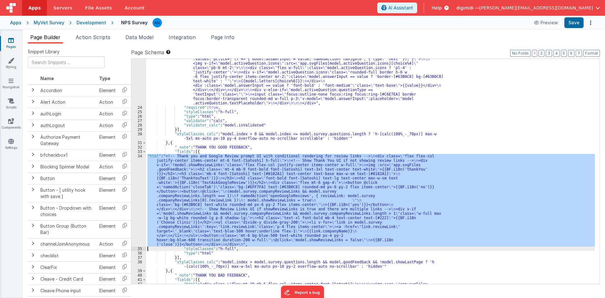
click at [136, 186] on div "34" at bounding box center [138, 200] width 15 height 93
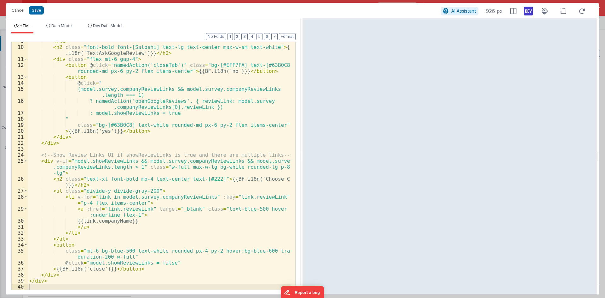
scroll to position [70, 0]
click at [455, 12] on span "AI Assistant" at bounding box center [463, 10] width 25 height 5
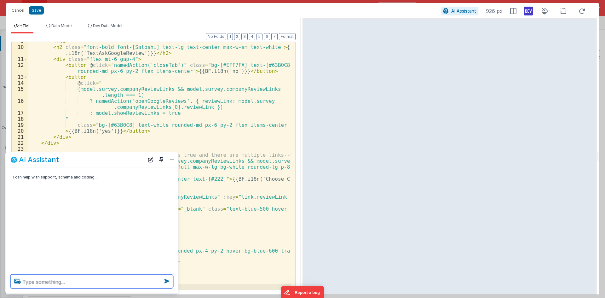
scroll to position [331, 0]
click at [92, 279] on textarea at bounding box center [92, 281] width 163 height 14
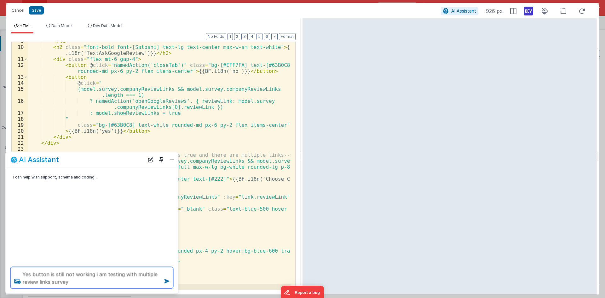
type textarea "Yes button is still not working i am testing with multiple review links survey"
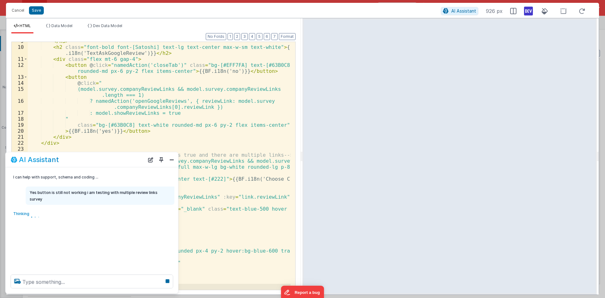
click at [83, 255] on div "I can help with support, schema and coding ... Yes button is still not working …" at bounding box center [92, 218] width 173 height 102
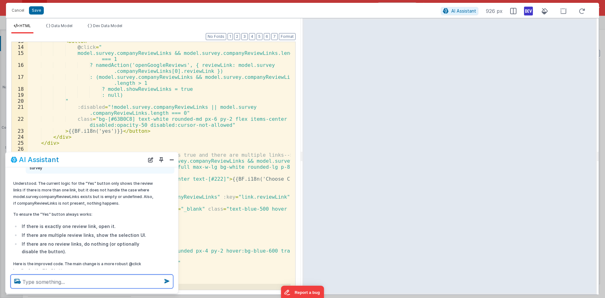
scroll to position [61, 0]
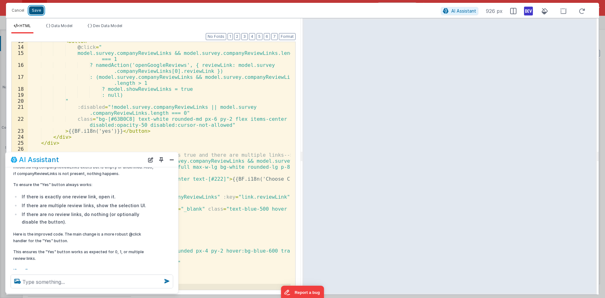
click at [34, 12] on button "Save" at bounding box center [36, 10] width 15 height 8
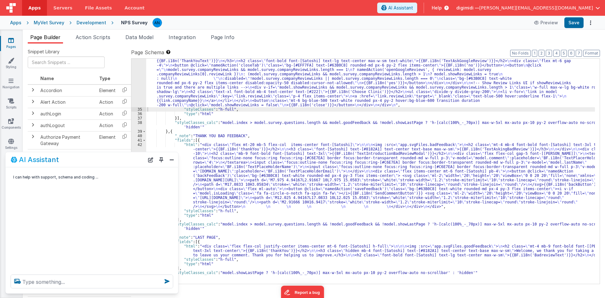
scroll to position [0, 0]
click at [571, 20] on button "Save" at bounding box center [573, 22] width 19 height 11
click at [173, 162] on button "Close" at bounding box center [172, 159] width 8 height 9
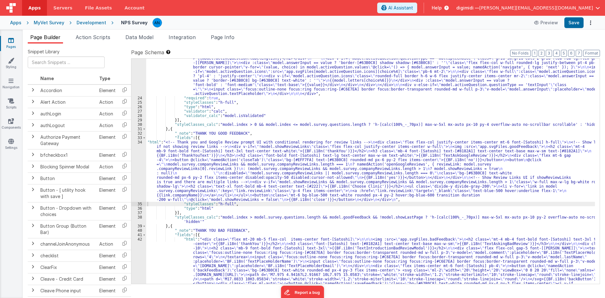
scroll to position [236, 0]
click at [145, 165] on div "34" at bounding box center [138, 171] width 15 height 62
click at [140, 163] on div "34" at bounding box center [138, 171] width 15 height 62
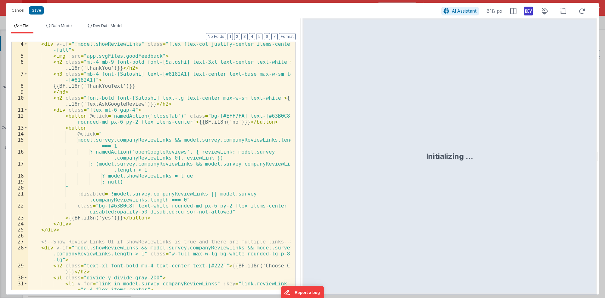
scroll to position [19, 0]
click at [38, 12] on button "Save" at bounding box center [36, 10] width 15 height 8
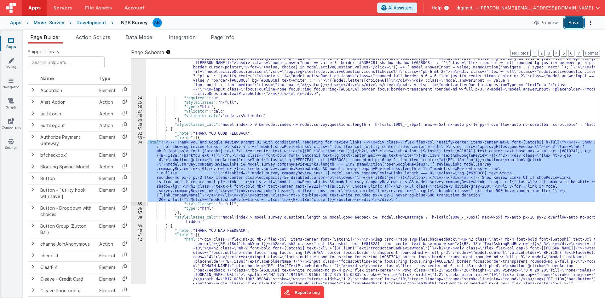
click at [569, 24] on button "Save" at bounding box center [573, 22] width 19 height 11
click at [138, 169] on div "34" at bounding box center [138, 171] width 15 height 62
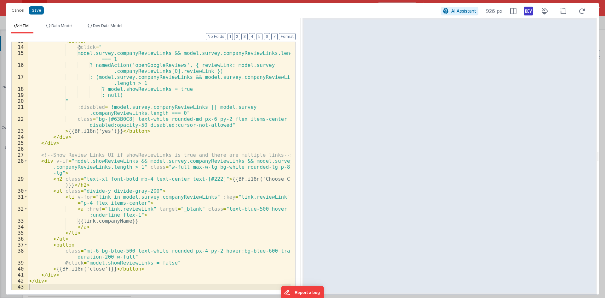
scroll to position [106, 0]
click at [456, 10] on span "AI Assistant" at bounding box center [463, 10] width 25 height 5
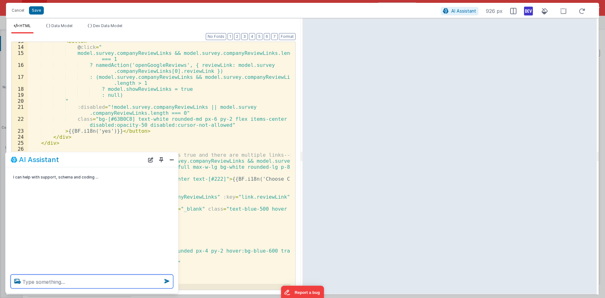
click at [115, 281] on textarea at bounding box center [92, 281] width 163 height 14
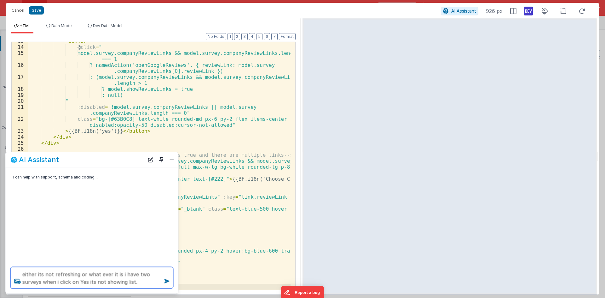
type textarea "either its not refreshing or what ever it is i have two surveys when i click on…"
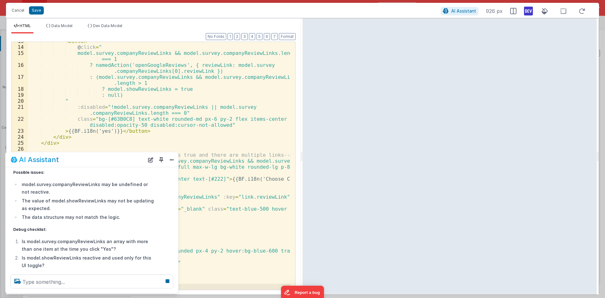
scroll to position [94, 0]
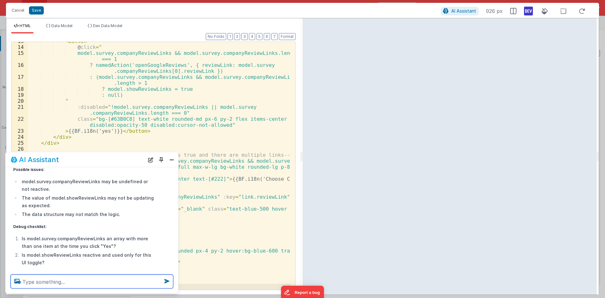
click at [125, 279] on textarea at bounding box center [92, 281] width 163 height 14
paste textarea "{ "loremiPsumdolo": { "sitam": "", "co": "70A777EL-720S-D360-E9T0-1047INC42921"…"
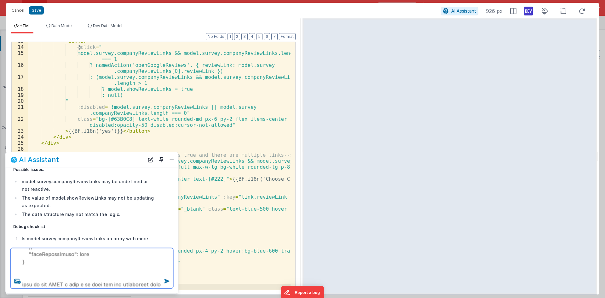
scroll to position [674, 0]
type textarea "{ "loremiPsumdolo": { "sitam": "", "co": "70A777EL-720S-D360-E9T0-1047INC42921"…"
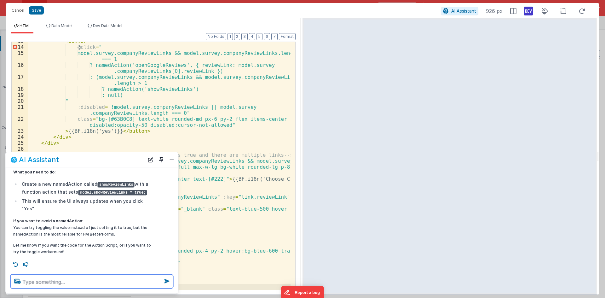
scroll to position [744, 0]
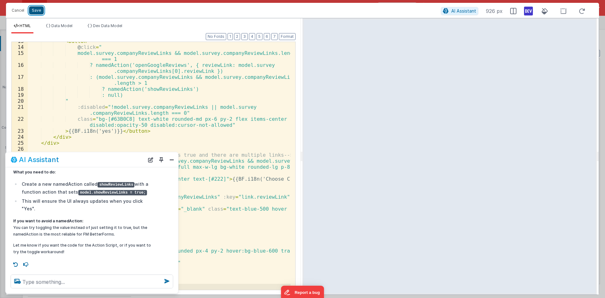
click at [38, 11] on button "Save" at bounding box center [36, 10] width 15 height 8
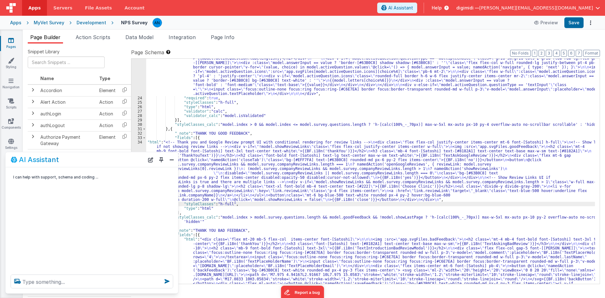
scroll to position [0, 0]
click at [576, 26] on button "Save" at bounding box center [573, 22] width 19 height 11
click at [172, 159] on button "Close" at bounding box center [172, 159] width 8 height 9
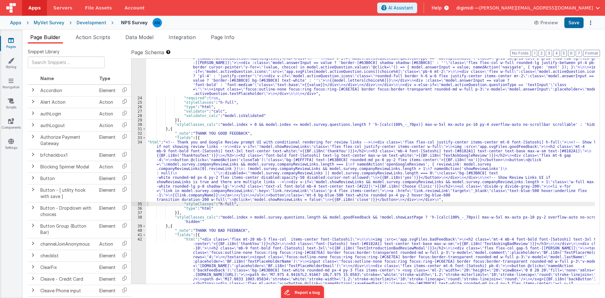
click at [234, 134] on div ""html" : "<div class= \" h-full \" > \n <div id= \" back \" @click= \" namedAct…" at bounding box center [370, 208] width 448 height 357
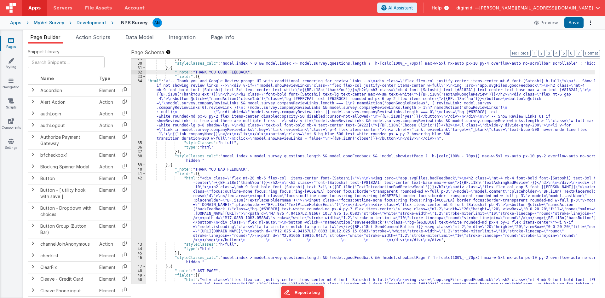
scroll to position [222, 0]
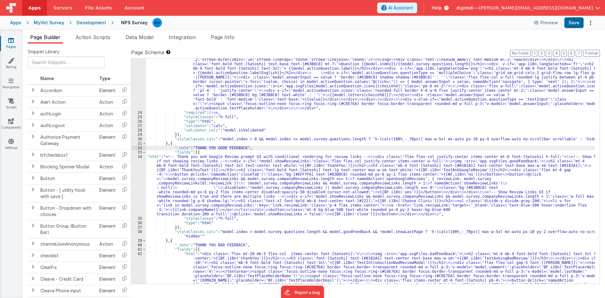
click at [188, 163] on div ""html" : "<div class= \" h-full \" > \n <div id= \" back \" @click= \" namedAct…" at bounding box center [370, 222] width 448 height 357
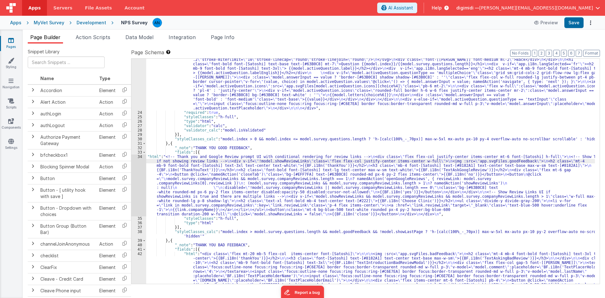
click at [139, 174] on div "34" at bounding box center [138, 185] width 15 height 62
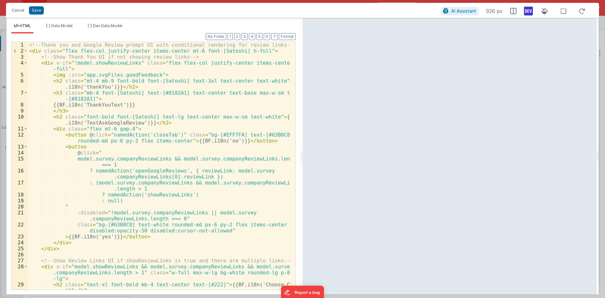
scroll to position [0, 0]
click at [18, 10] on button "Cancel" at bounding box center [18, 10] width 19 height 9
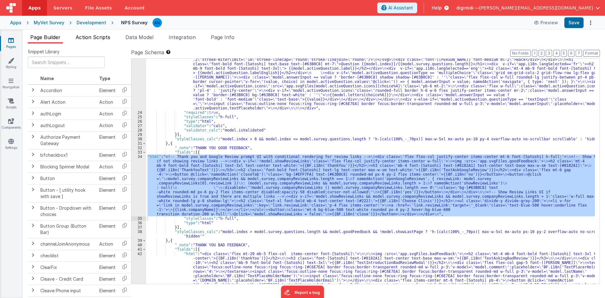
click at [101, 38] on span "Action Scripts" at bounding box center [93, 37] width 35 height 6
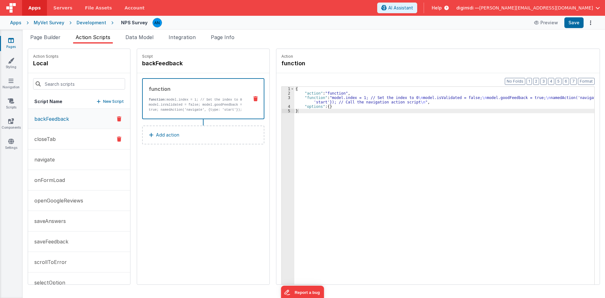
click at [64, 139] on button "closeTab" at bounding box center [79, 139] width 102 height 20
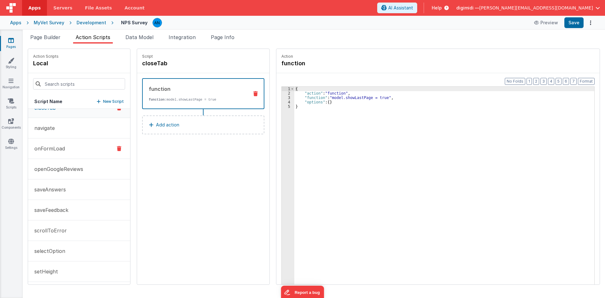
scroll to position [34, 0]
click at [69, 132] on button "navigate" at bounding box center [79, 125] width 102 height 20
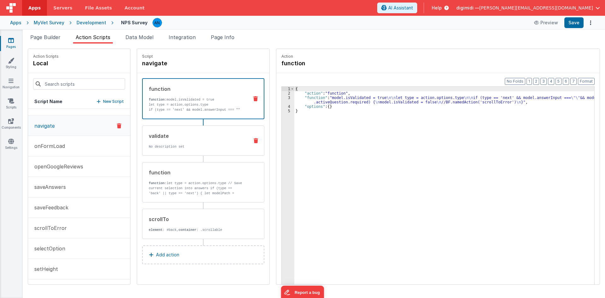
click at [149, 146] on p "No description set" at bounding box center [196, 146] width 95 height 5
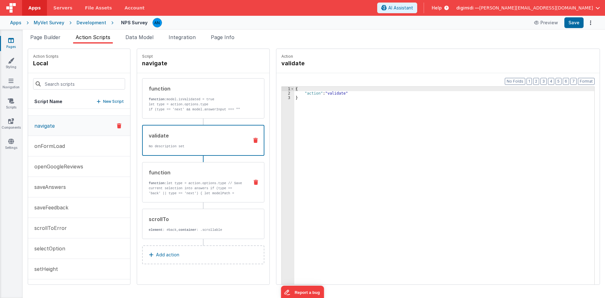
click at [149, 188] on p "function: let type = action.options.type // Save current selection into answers…" at bounding box center [196, 195] width 95 height 30
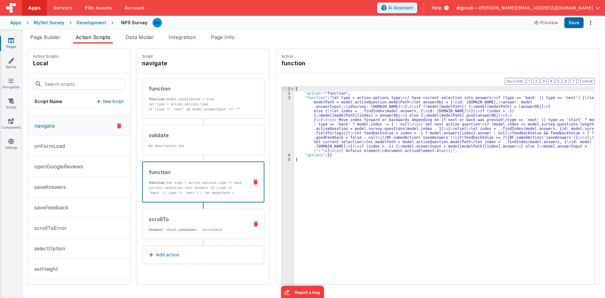
click at [151, 221] on div "scrollTo" at bounding box center [196, 219] width 95 height 8
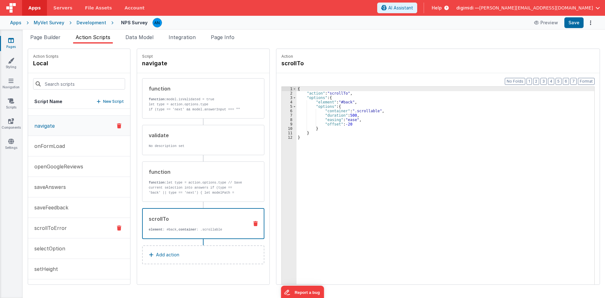
click at [71, 230] on button "scrollToError" at bounding box center [79, 228] width 102 height 20
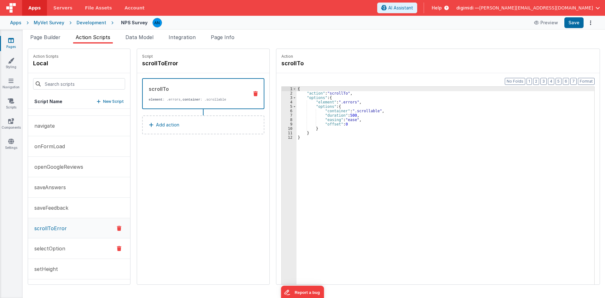
click at [67, 251] on button "selectOption" at bounding box center [79, 248] width 102 height 20
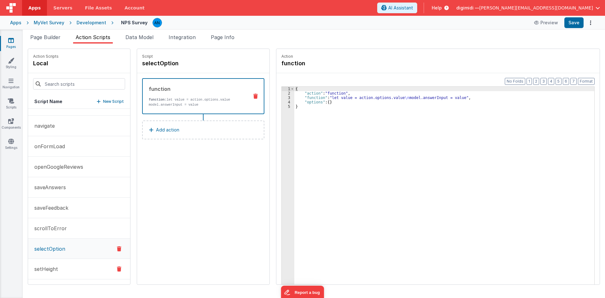
click at [63, 267] on button "setHeight" at bounding box center [79, 269] width 102 height 20
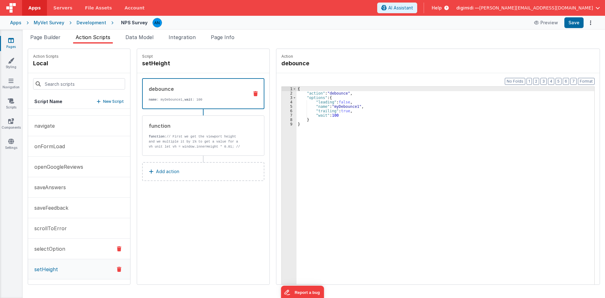
scroll to position [0, 0]
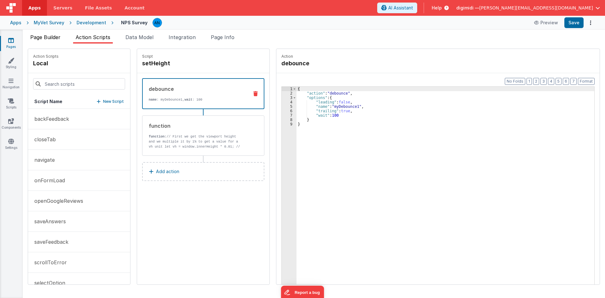
click at [60, 38] on span "Page Builder" at bounding box center [45, 37] width 30 height 6
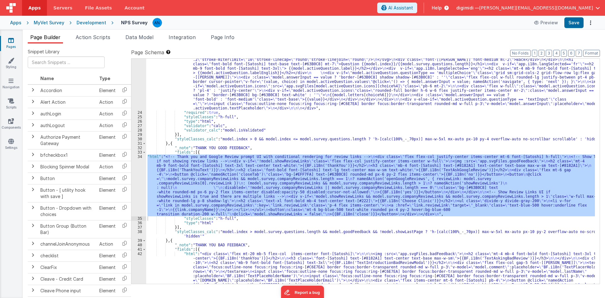
click at [139, 194] on div "34" at bounding box center [138, 185] width 15 height 62
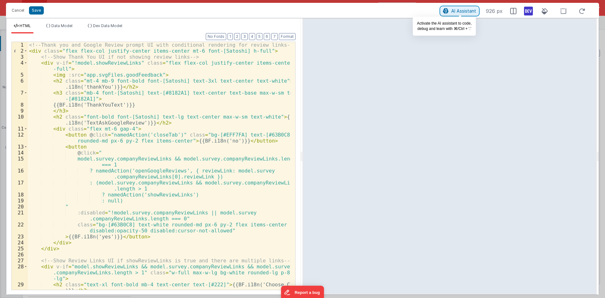
click at [459, 11] on span "AI Assistant" at bounding box center [463, 10] width 25 height 5
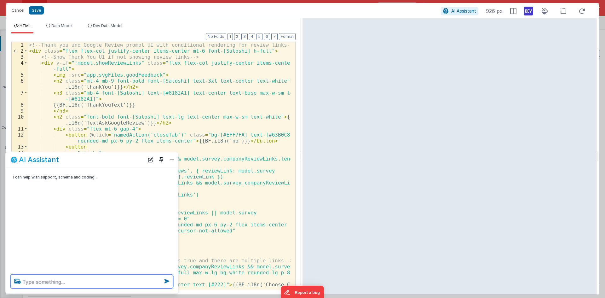
click at [110, 280] on textarea at bounding box center [92, 281] width 163 height 14
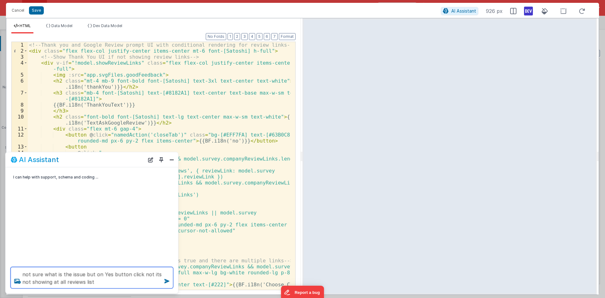
type textarea "not sure what is the issue but on Yes button click not its not showing at all r…"
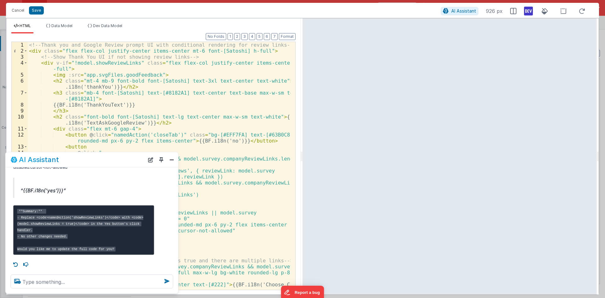
scroll to position [210, 0]
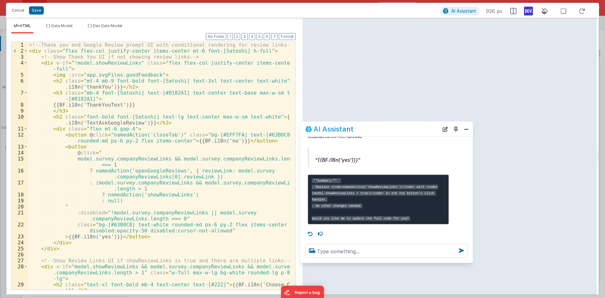
click at [399, 128] on div "AI Assistant" at bounding box center [372, 129] width 134 height 8
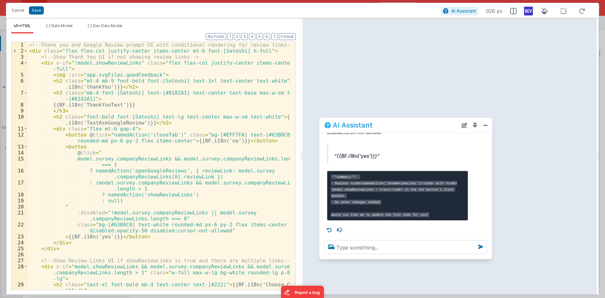
drag, startPoint x: 399, startPoint y: 133, endPoint x: 477, endPoint y: 212, distance: 110.5
click at [423, 129] on div "AI Assistant" at bounding box center [391, 125] width 134 height 8
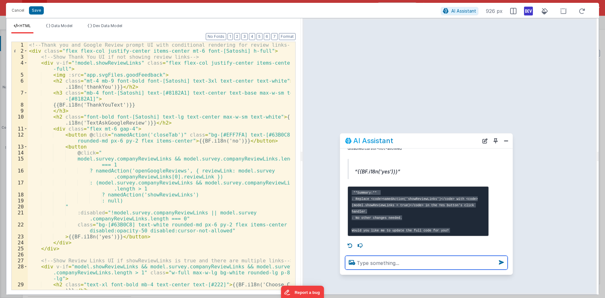
click at [420, 261] on textarea at bounding box center [426, 262] width 163 height 14
type textarea "please correct it in editor"
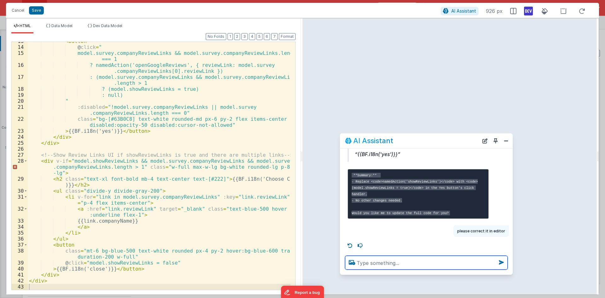
scroll to position [228, 0]
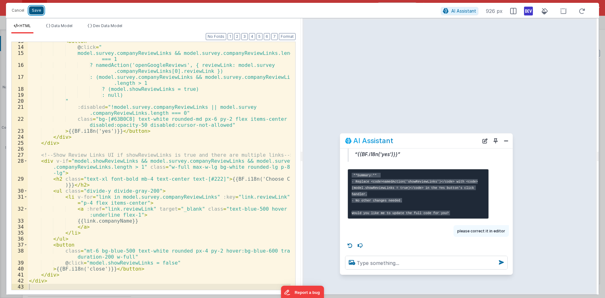
click at [40, 10] on button "Save" at bounding box center [36, 10] width 15 height 8
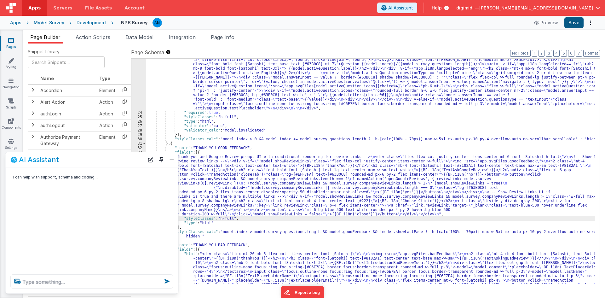
scroll to position [0, 0]
click at [575, 21] on button "Save" at bounding box center [573, 22] width 19 height 11
click at [174, 162] on button "Close" at bounding box center [172, 159] width 8 height 9
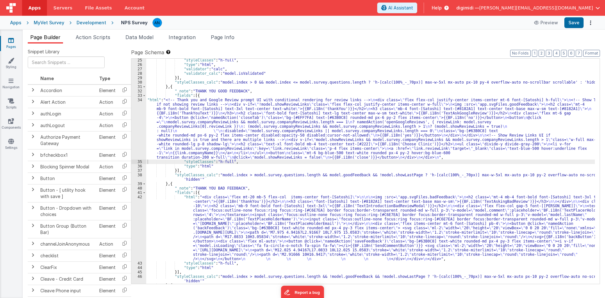
scroll to position [260, 0]
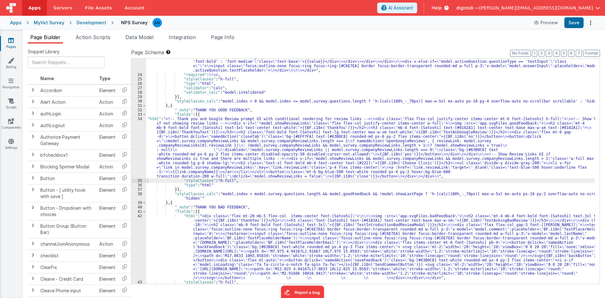
click at [136, 149] on div "34" at bounding box center [138, 148] width 15 height 62
click at [129, 146] on td at bounding box center [124, 140] width 13 height 18
click at [140, 144] on div "34" at bounding box center [138, 148] width 15 height 62
click at [181, 144] on div ""html" : "<div class= \" h-full \" > \n <div id= \" back \" @click= \" namedAct…" at bounding box center [370, 153] width 448 height 295
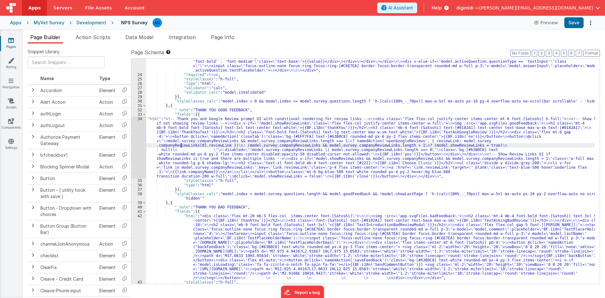
click at [138, 141] on div "34" at bounding box center [138, 148] width 15 height 62
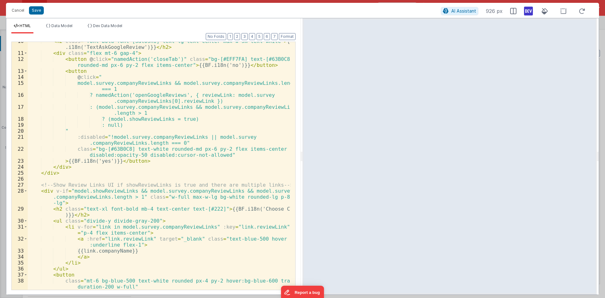
scroll to position [106, 0]
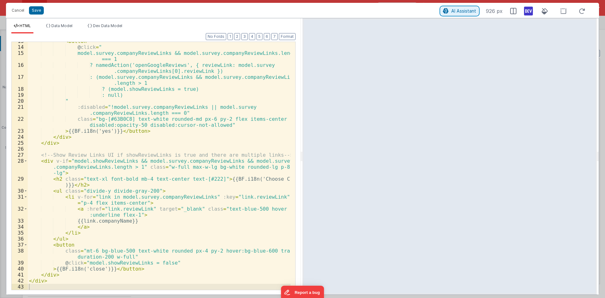
click at [444, 15] on button "AI Assistant" at bounding box center [459, 11] width 37 height 8
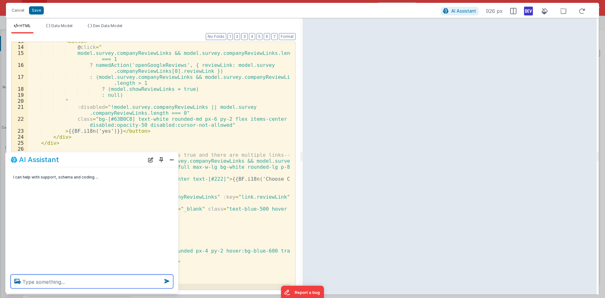
click at [124, 277] on textarea at bounding box center [92, 281] width 163 height 14
paste textarea "showReviewLinks"
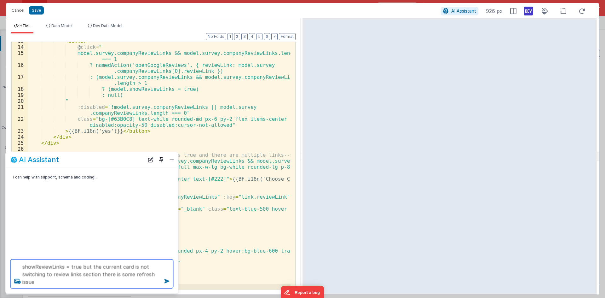
type textarea "showReviewLinks = true but the current card is not switching to review links se…"
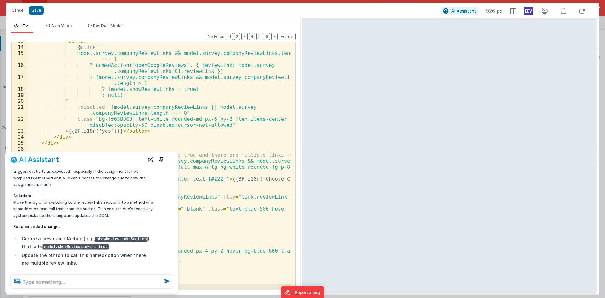
scroll to position [94, 0]
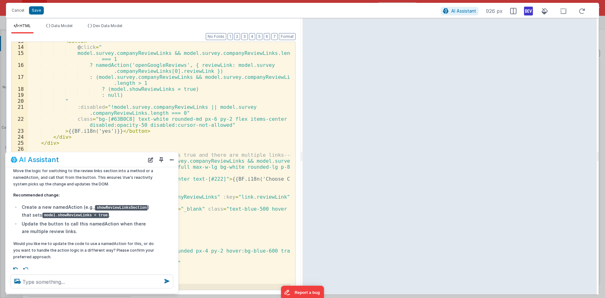
click at [99, 206] on code "showReviewLinksSection" at bounding box center [121, 207] width 53 height 5
copy code "showReviewLinksSection"
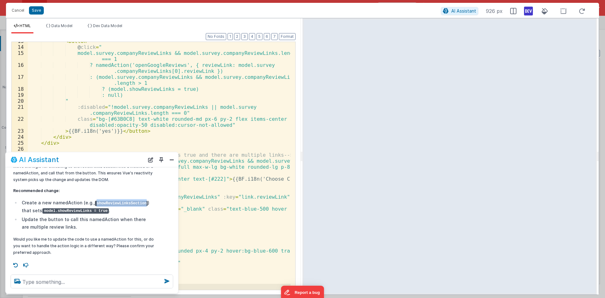
scroll to position [99, 0]
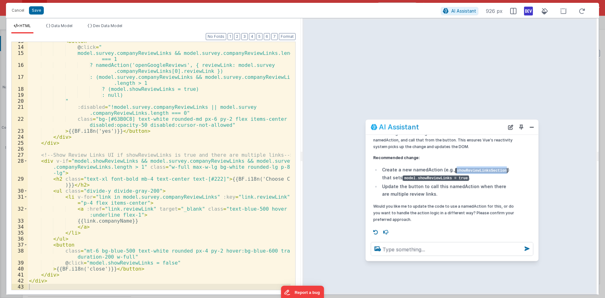
drag, startPoint x: 94, startPoint y: 158, endPoint x: 454, endPoint y: 125, distance: 361.4
click at [454, 125] on div "AI Assistant" at bounding box center [438, 127] width 134 height 8
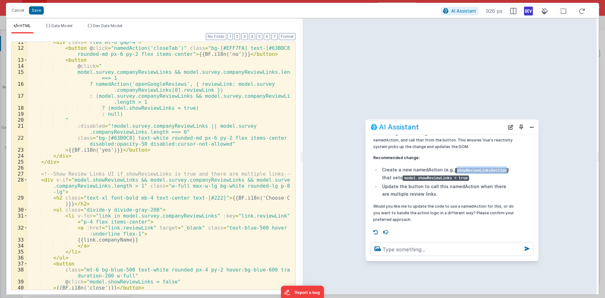
scroll to position [68, 0]
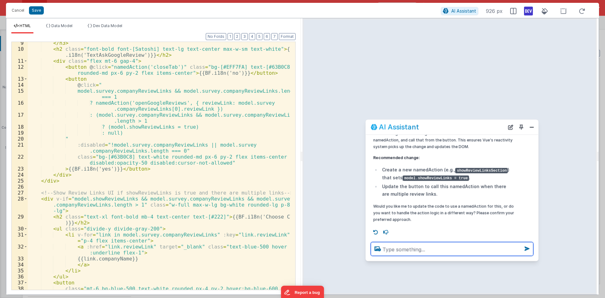
click at [415, 251] on textarea at bounding box center [452, 249] width 163 height 14
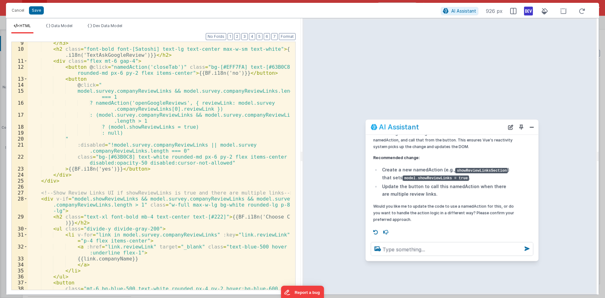
click at [471, 170] on code "showReviewLinksSection" at bounding box center [481, 170] width 53 height 5
copy code "showReviewLinksSection"
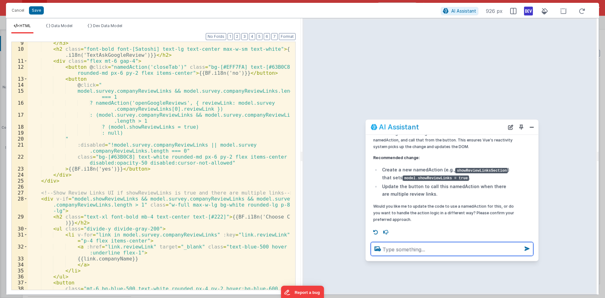
click at [440, 250] on textarea at bounding box center [452, 249] width 163 height 14
type textarea "canyou correct this code i will write nameAction"
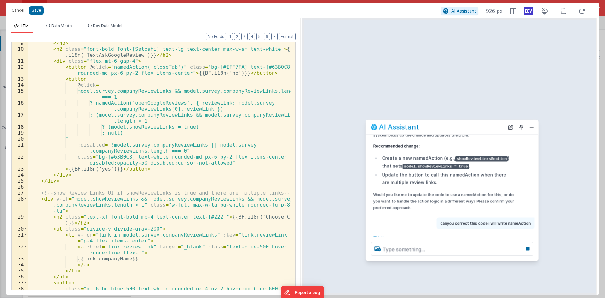
scroll to position [120, 0]
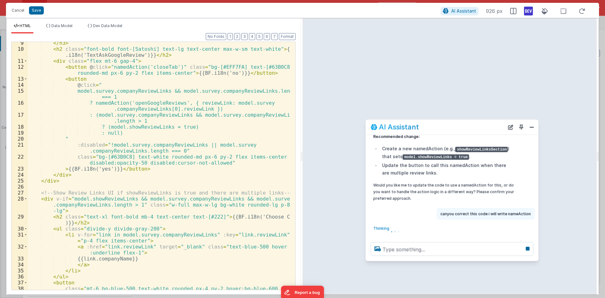
click at [459, 149] on code "showReviewLinksSection" at bounding box center [481, 148] width 53 height 5
click at [457, 149] on code "showReviewLinksSection" at bounding box center [481, 148] width 53 height 5
copy code "showReviewLinksSection"
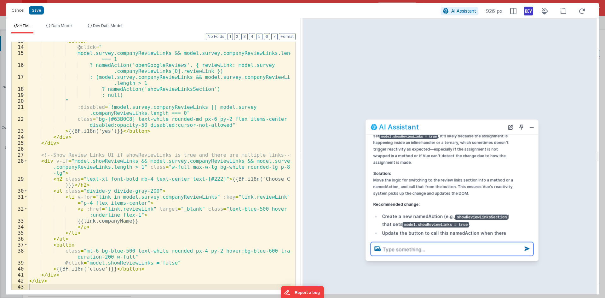
scroll to position [84, 0]
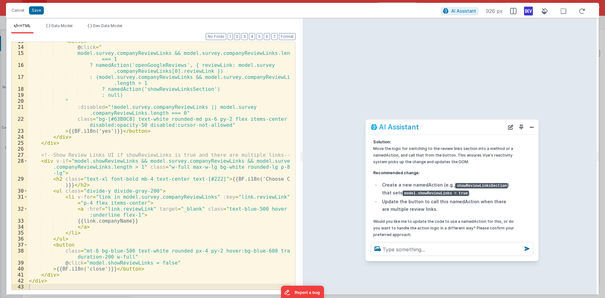
click at [467, 184] on code "showReviewLinksSection" at bounding box center [481, 185] width 53 height 5
copy code "showReviewLinksSection"
click at [402, 193] on code "model.showReviewLinks = true" at bounding box center [435, 193] width 66 height 5
drag, startPoint x: 394, startPoint y: 192, endPoint x: 455, endPoint y: 189, distance: 61.2
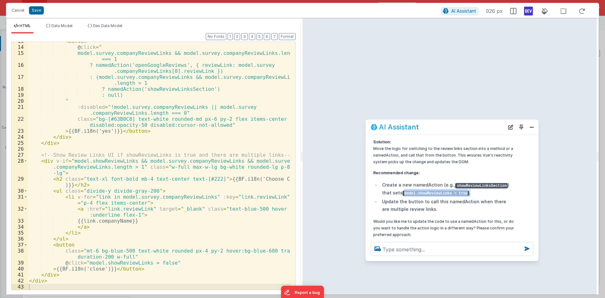
click at [455, 189] on li "Create a new namedAction (e.g., showReviewLinksSection ) that sets model.showRe…" at bounding box center [447, 188] width 134 height 15
copy li "model.showReviewLinks = true ."
click at [31, 11] on button "Save" at bounding box center [36, 10] width 15 height 8
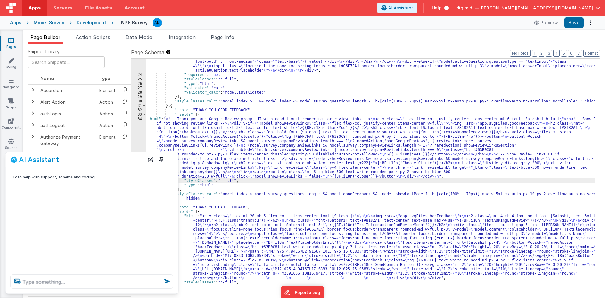
scroll to position [0, 0]
click at [569, 20] on button "Save" at bounding box center [573, 22] width 19 height 11
click at [167, 159] on div "AI Assistant" at bounding box center [92, 159] width 173 height 15
click at [169, 159] on button "Close" at bounding box center [172, 159] width 8 height 9
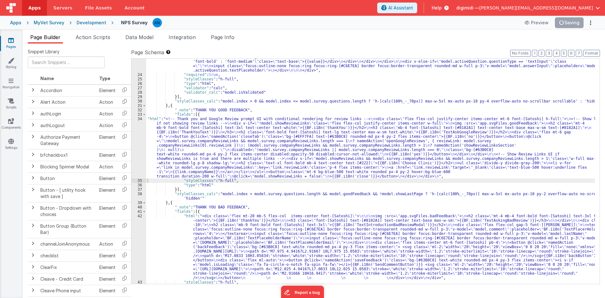
click at [102, 38] on span "Action Scripts" at bounding box center [93, 37] width 35 height 6
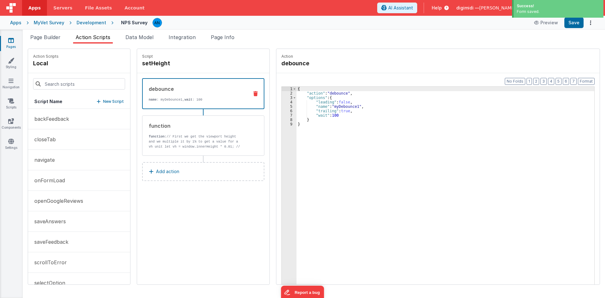
click at [97, 101] on button "New Script" at bounding box center [110, 101] width 27 height 6
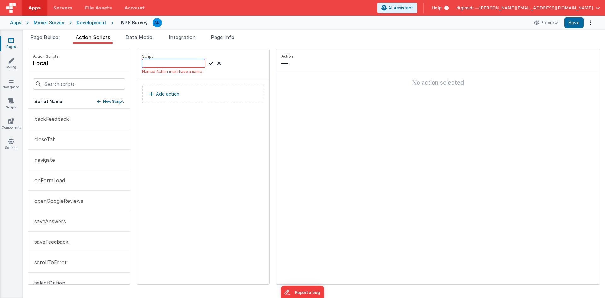
drag, startPoint x: 182, startPoint y: 63, endPoint x: 204, endPoint y: 63, distance: 21.7
click at [182, 63] on input at bounding box center [173, 63] width 63 height 9
paste input "showReviewLinksSection"
type input "showReviewLinksSection"
drag, startPoint x: 204, startPoint y: 63, endPoint x: 200, endPoint y: 71, distance: 8.9
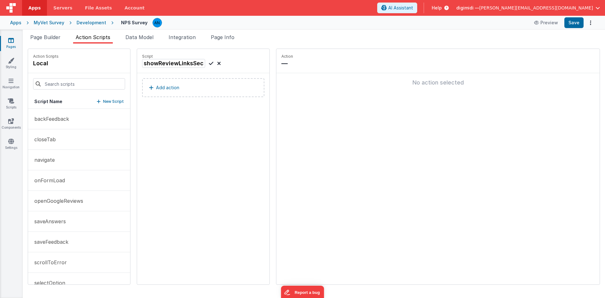
click at [209, 63] on icon at bounding box center [211, 64] width 4 height 8
click at [174, 88] on button "Add action" at bounding box center [203, 87] width 122 height 19
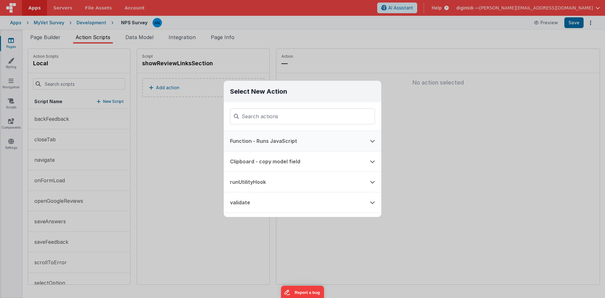
click at [288, 141] on button "Function - Runs JavaScript" at bounding box center [294, 141] width 140 height 20
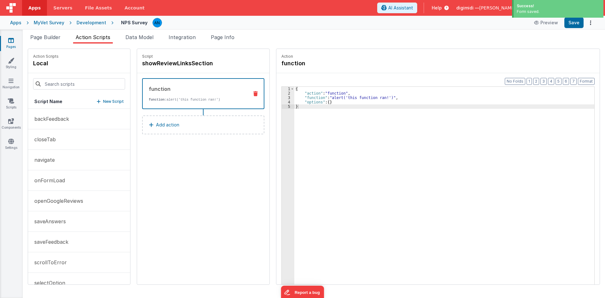
click at [334, 96] on div "{ "action" : "function" , "function" : "alert('this function ran!')" , "options…" at bounding box center [447, 200] width 306 height 226
click at [282, 98] on div "3" at bounding box center [288, 97] width 13 height 4
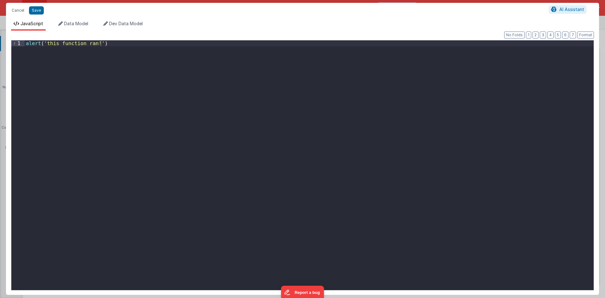
click at [106, 52] on div "alert ( 'this function ran!' )" at bounding box center [309, 170] width 569 height 261
click at [37, 10] on button "Save" at bounding box center [36, 10] width 15 height 8
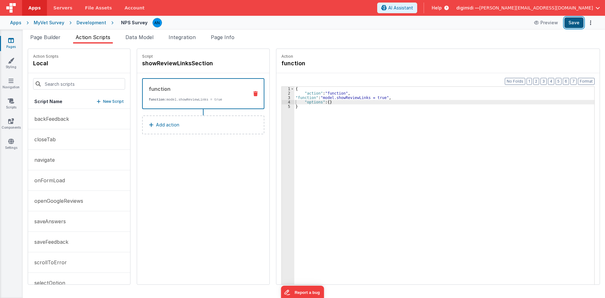
click at [575, 23] on button "Save" at bounding box center [573, 22] width 19 height 11
click at [52, 36] on span "Page Builder" at bounding box center [45, 37] width 30 height 6
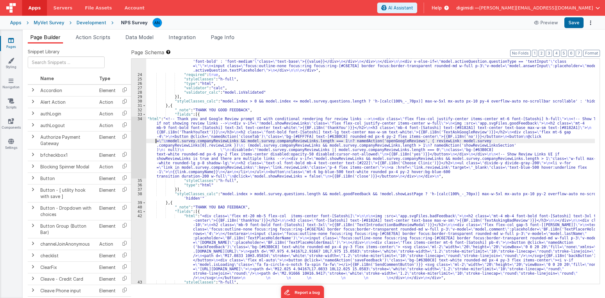
click at [148, 142] on div ""html" : "<div class= \" h-full \" > \n <div id= \" back \" @click= \" namedAct…" at bounding box center [370, 153] width 448 height 295
click at [592, 53] on button "Format" at bounding box center [591, 53] width 17 height 7
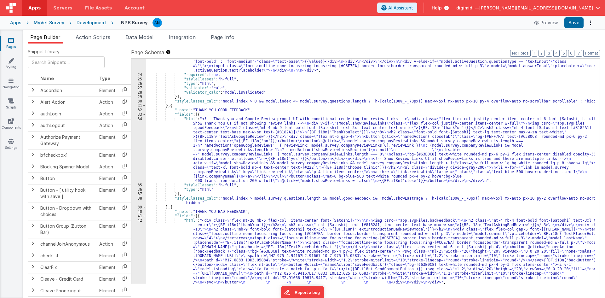
click at [592, 43] on div "Snippet Library Name Type Accordion Element Alert Action Action authLogin Actio…" at bounding box center [314, 175] width 582 height 264
click at [167, 141] on div ""html" : "<div class= \" h-full \" > \n <div id= \" back \" @click= \" namedAct…" at bounding box center [370, 184] width 448 height 357
click at [138, 141] on div "34" at bounding box center [138, 150] width 15 height 66
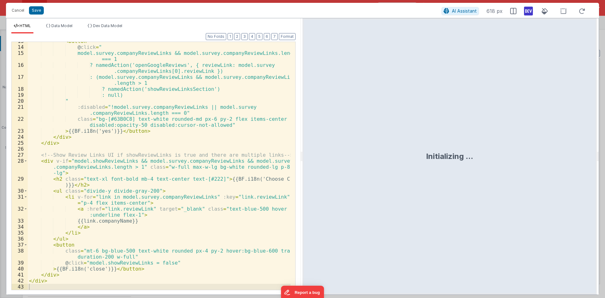
scroll to position [106, 0]
click at [94, 267] on div "< button @ click = " model.survey.companyReviewLinks && model.survey.companyRev…" at bounding box center [159, 168] width 263 height 260
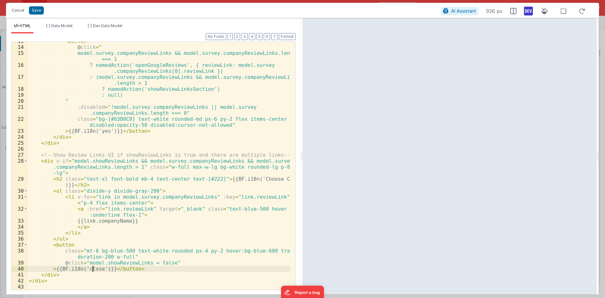
click at [94, 267] on div "< button @ click = " model.survey.companyReviewLinks && model.survey.companyRev…" at bounding box center [159, 168] width 263 height 260
click at [101, 242] on div "< button @ click = " model.survey.companyReviewLinks && model.survey.companyRev…" at bounding box center [159, 168] width 263 height 260
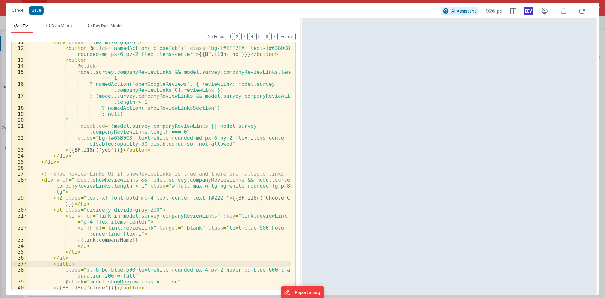
scroll to position [87, 0]
